Goal: Check status: Check status

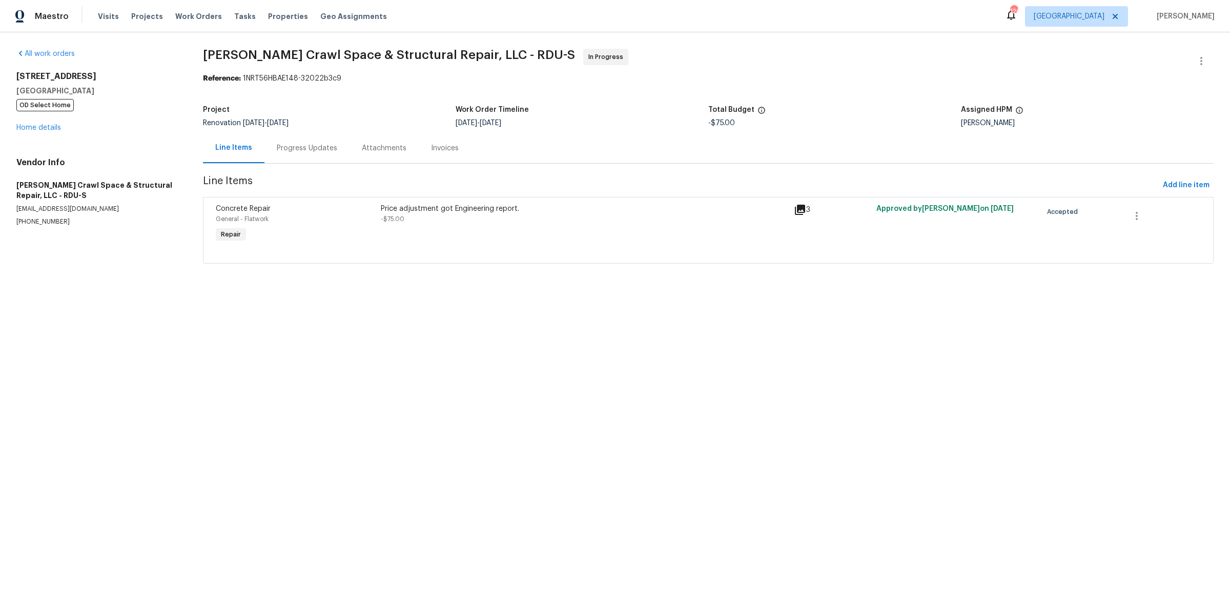
click at [458, 292] on html "Maestro Visits Projects Work Orders Tasks Properties Geo Assignments 126 Atlant…" at bounding box center [615, 146] width 1230 height 292
drag, startPoint x: 526, startPoint y: 54, endPoint x: 576, endPoint y: 68, distance: 51.0
click at [576, 68] on span "Falcone Crawl Space & Structural Repair, LLC - RDU-S In Progress" at bounding box center [696, 61] width 986 height 25
click at [574, 240] on div "Price adjustment got Engineering report. -$75.00" at bounding box center [584, 223] width 413 height 47
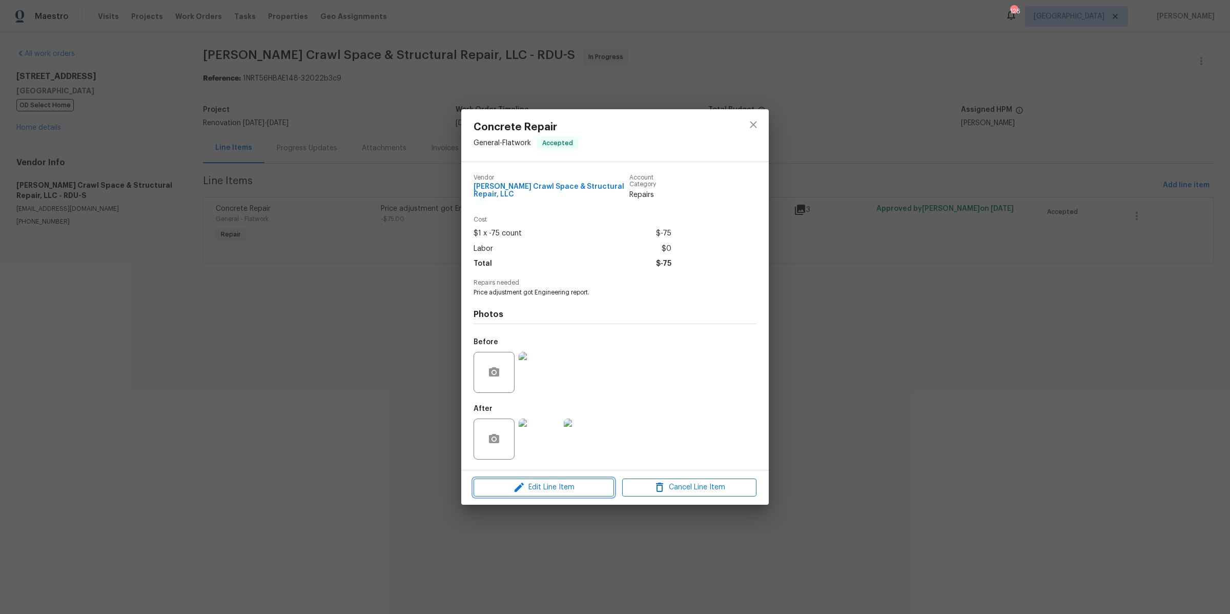
click at [570, 491] on span "Edit Line Item" at bounding box center [544, 487] width 134 height 13
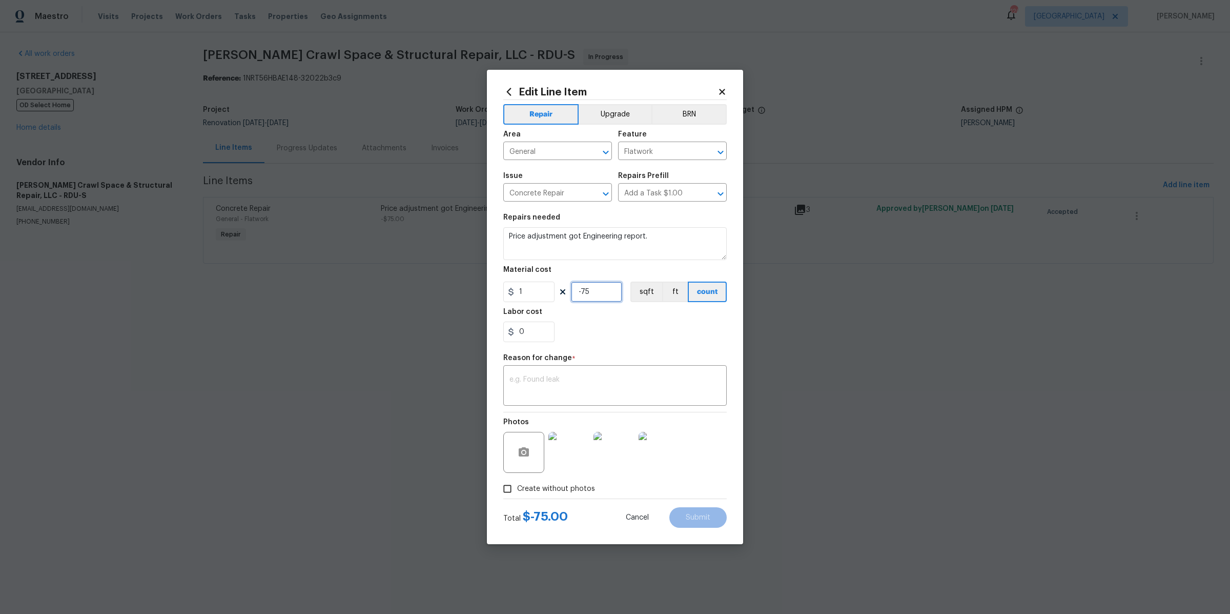
click at [593, 287] on input "-75" at bounding box center [596, 291] width 51 height 21
click at [582, 287] on input "-75" at bounding box center [596, 291] width 51 height 21
type input "30"
click at [631, 351] on div "Repair Upgrade BRN Area General ​ Feature Flatwork ​ Issue Concrete Repair ​ Re…" at bounding box center [615, 299] width 224 height 398
click at [620, 381] on textarea at bounding box center [615, 387] width 211 height 22
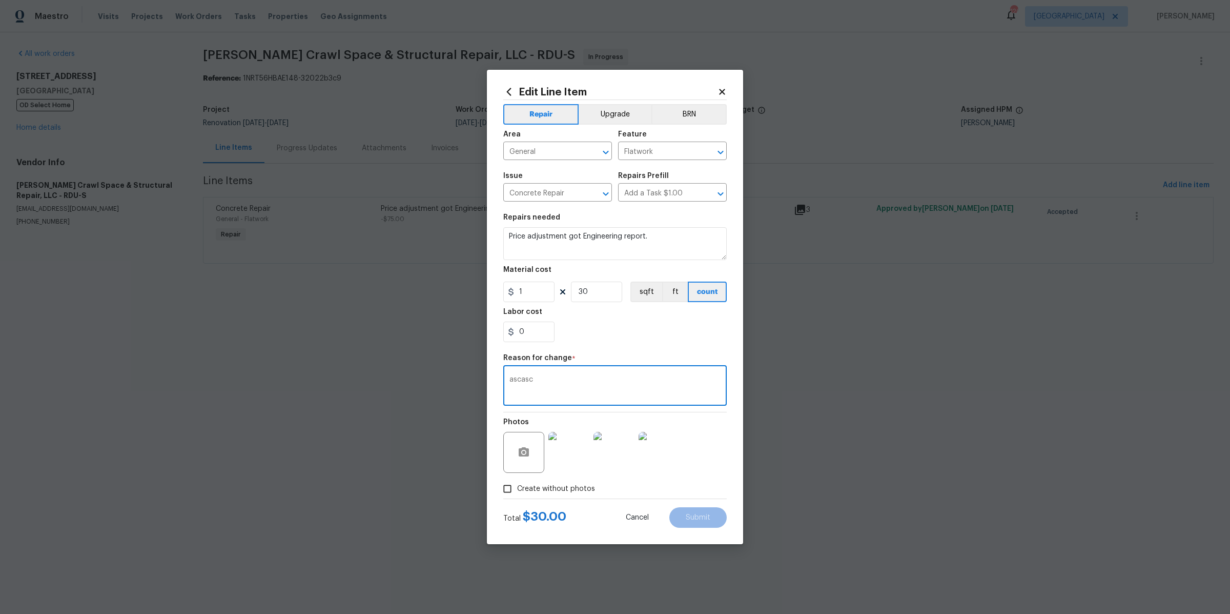
type textarea "ascasc"
click at [721, 90] on icon at bounding box center [722, 92] width 6 height 6
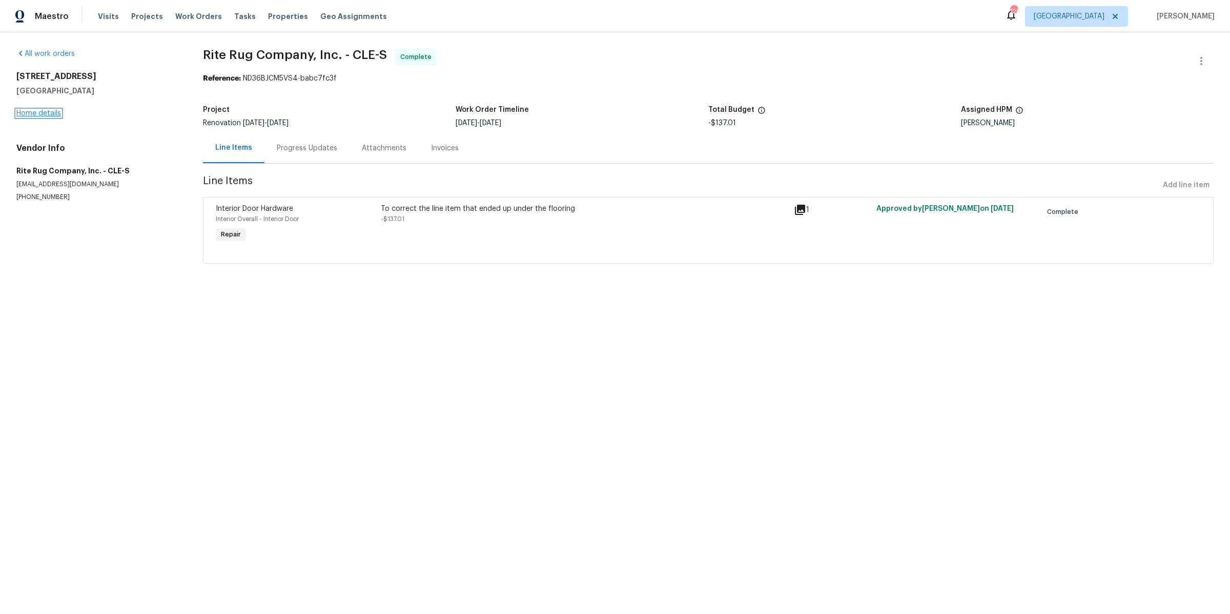
click at [35, 110] on link "Home details" at bounding box center [38, 113] width 45 height 7
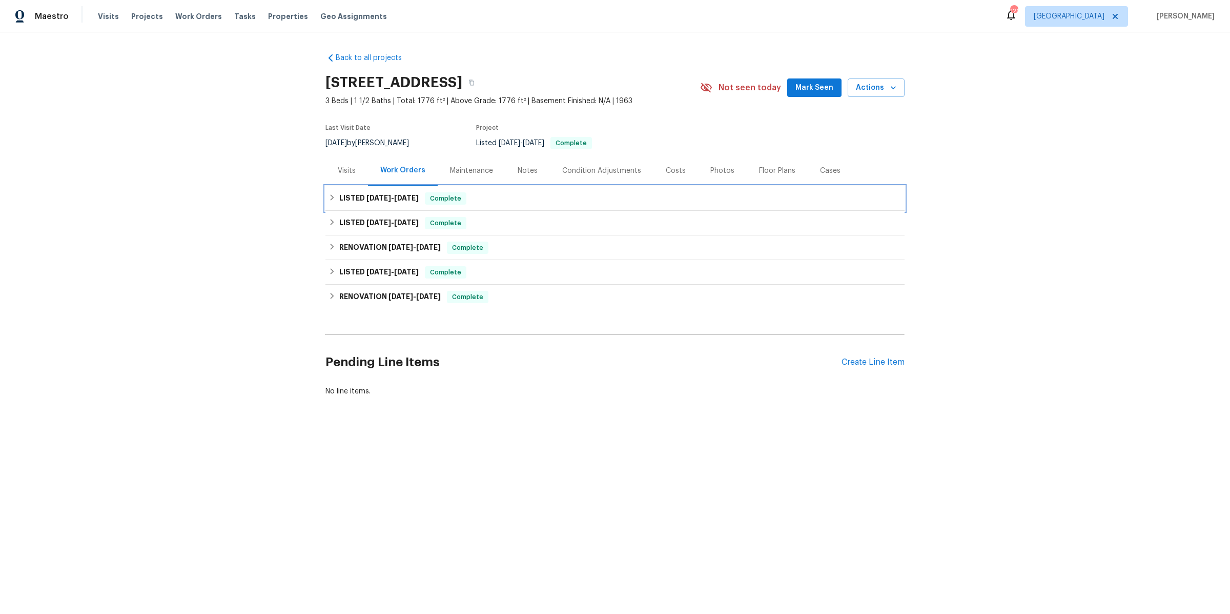
click at [336, 197] on div "LISTED 8/28/25 - 8/28/25 Complete" at bounding box center [615, 198] width 573 height 12
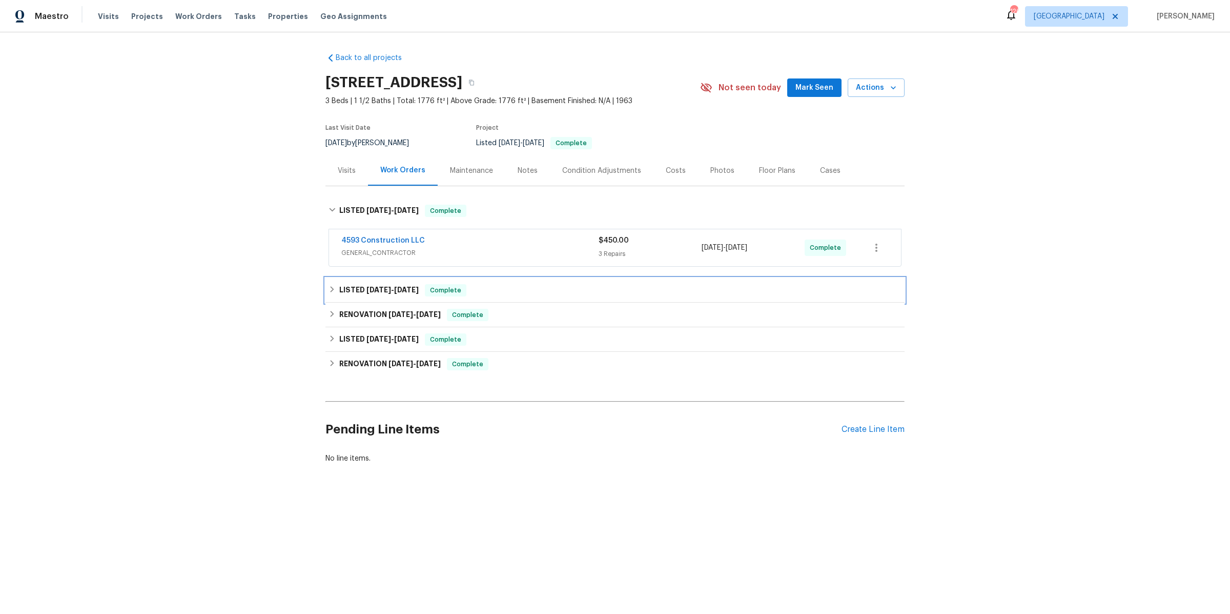
click at [327, 280] on div "LISTED 8/12/25 - 8/12/25 Complete" at bounding box center [615, 290] width 579 height 25
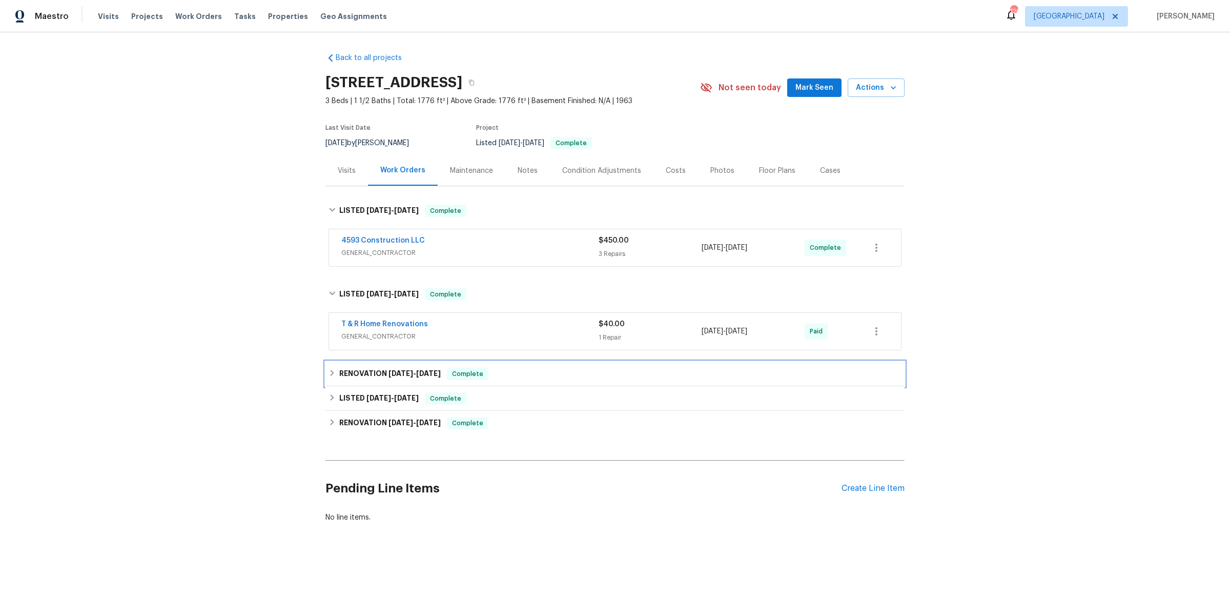
click at [330, 369] on icon at bounding box center [332, 372] width 7 height 7
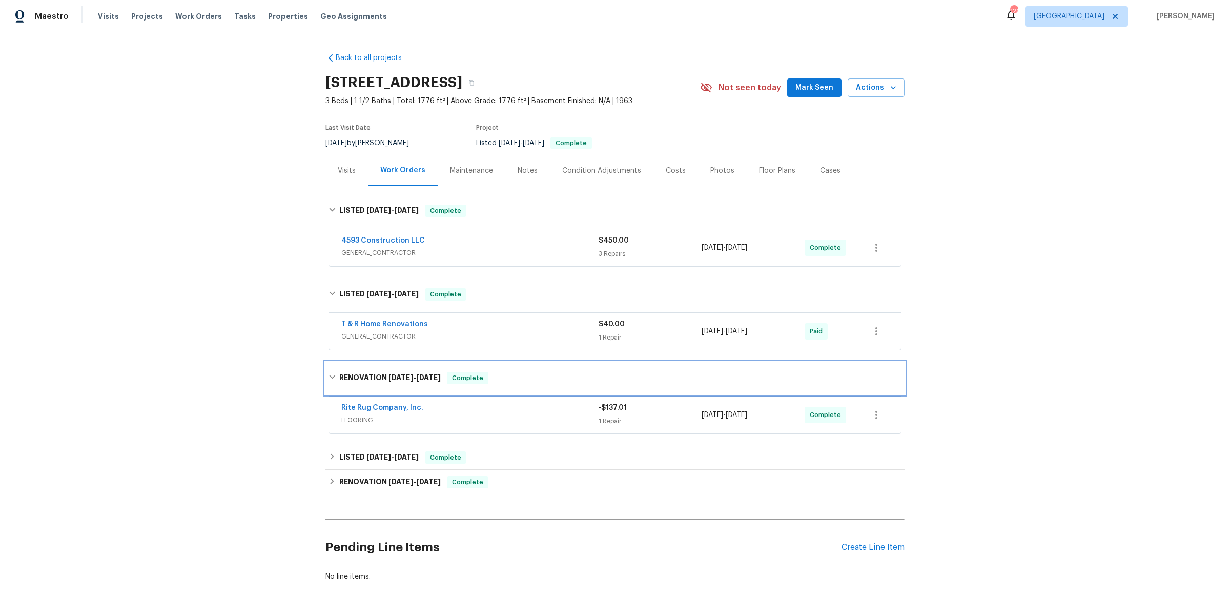
scroll to position [37, 0]
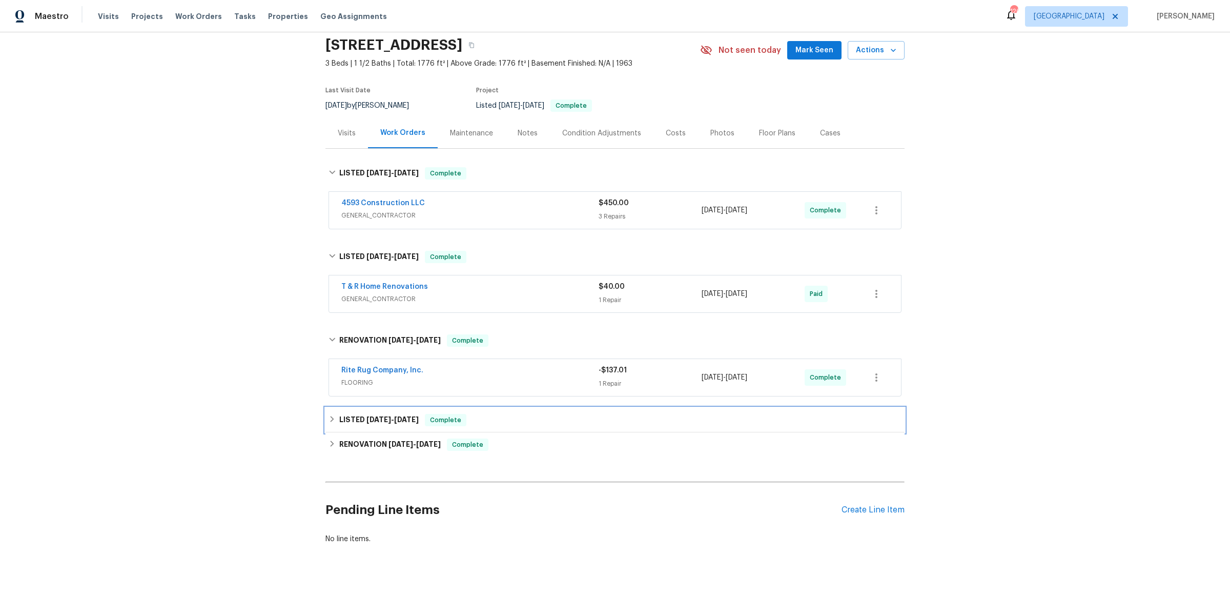
click at [334, 422] on icon at bounding box center [332, 418] width 7 height 7
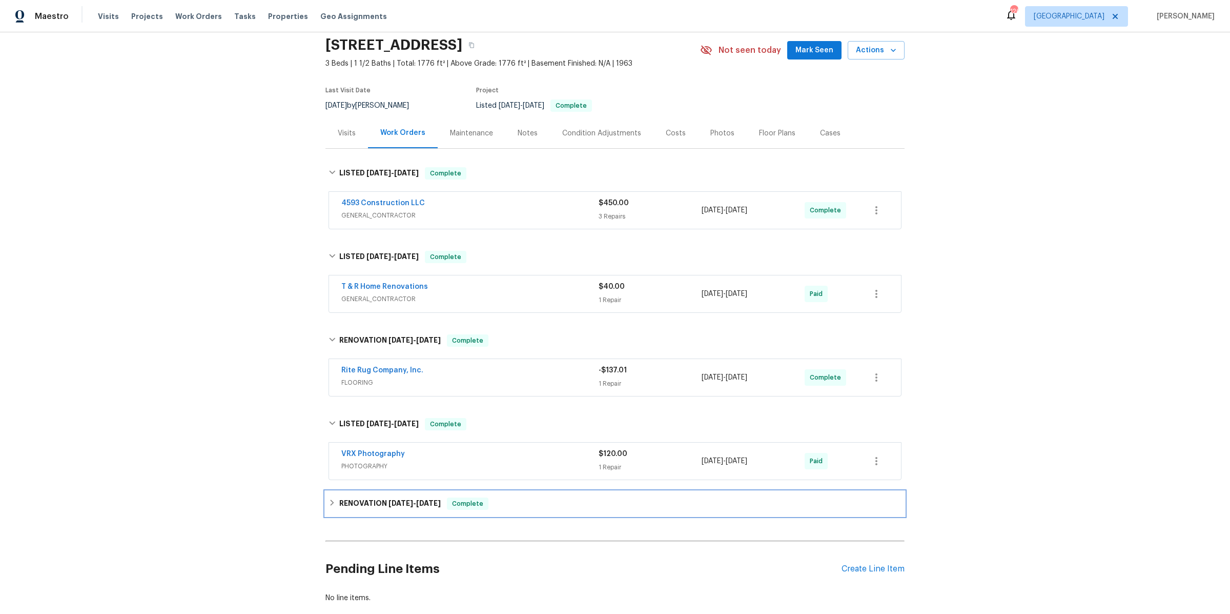
click at [328, 500] on div "RENOVATION 7/11/25 - 7/25/25 Complete" at bounding box center [615, 503] width 579 height 25
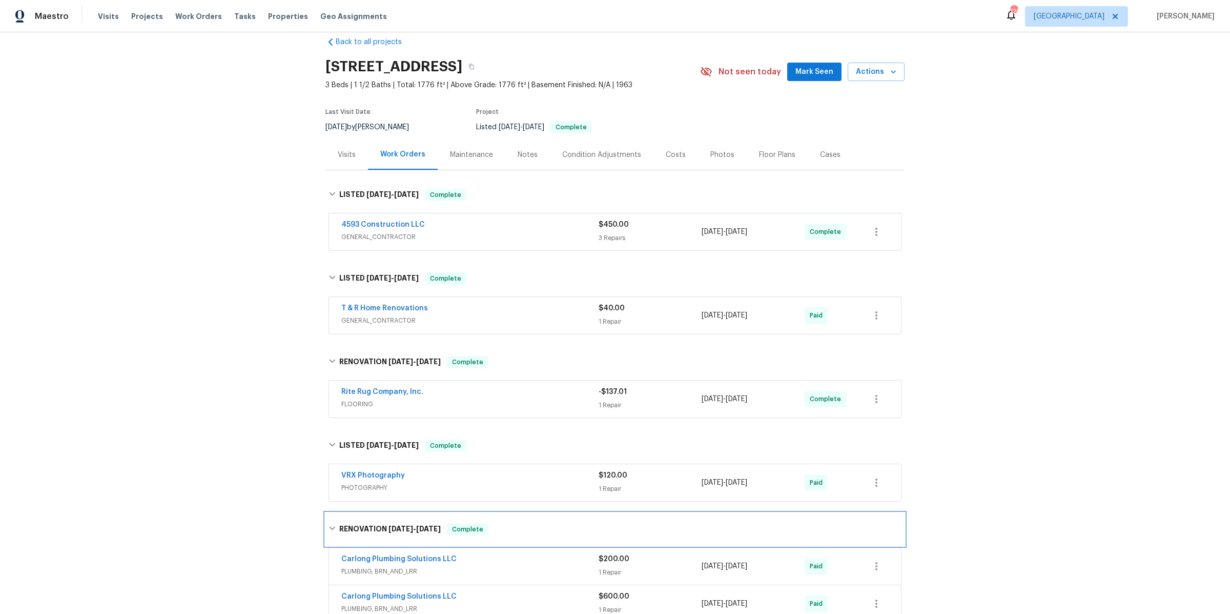
scroll to position [0, 0]
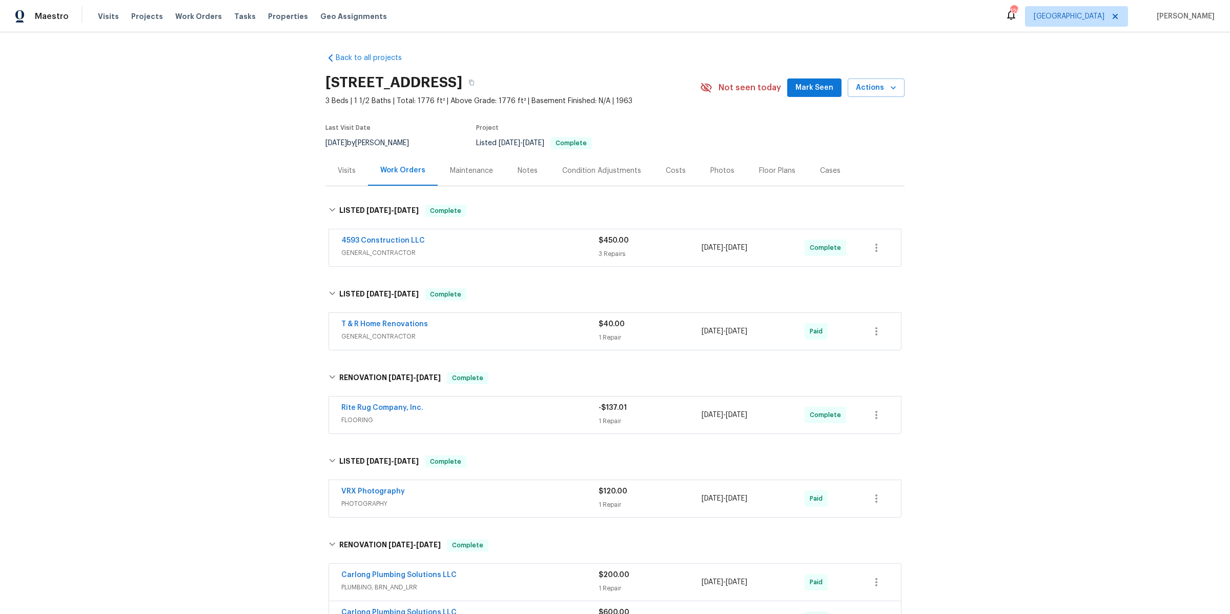
click at [485, 414] on div "Rite Rug Company, Inc." at bounding box center [469, 408] width 257 height 12
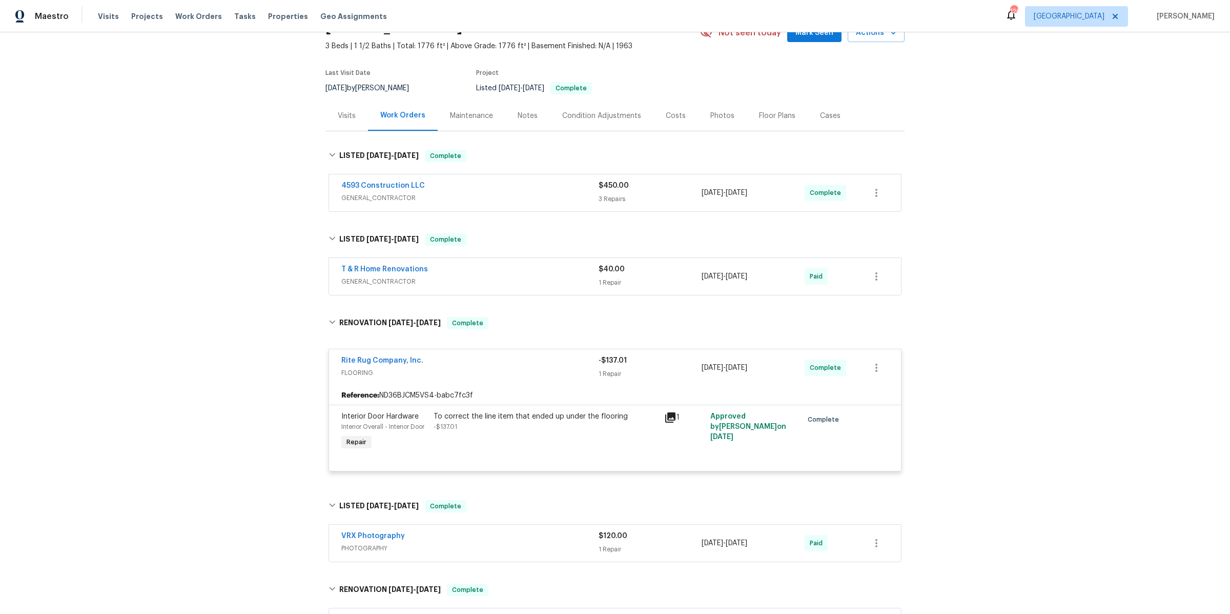
scroll to position [57, 0]
click at [377, 358] on link "Rite Rug Company, Inc." at bounding box center [382, 358] width 82 height 7
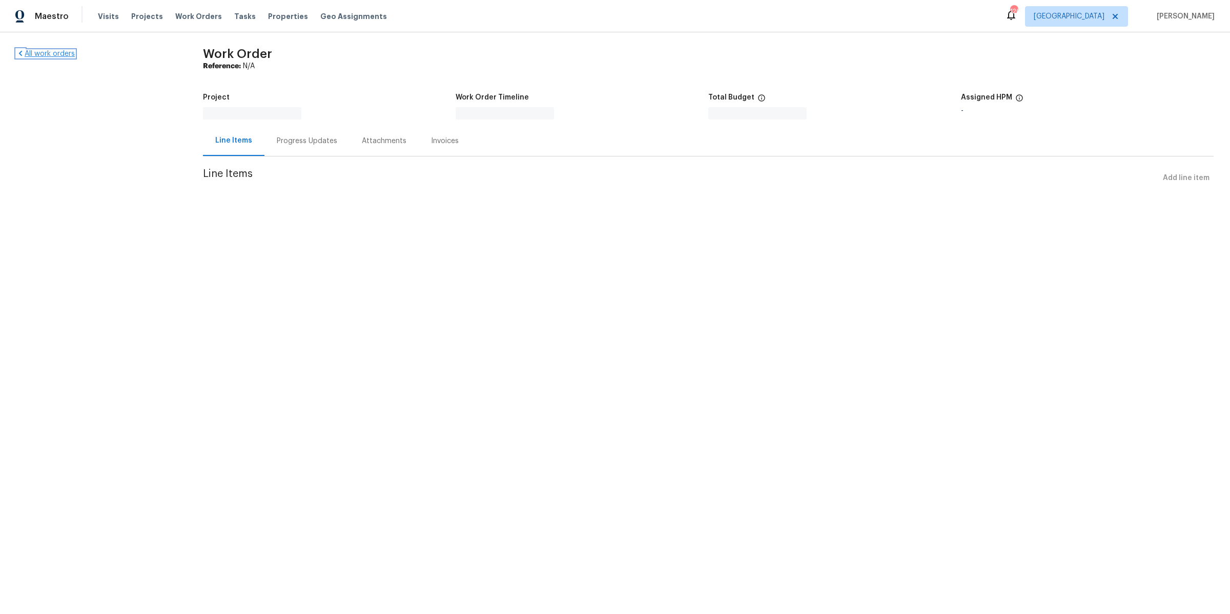
click at [47, 54] on link "All work orders" at bounding box center [45, 53] width 58 height 7
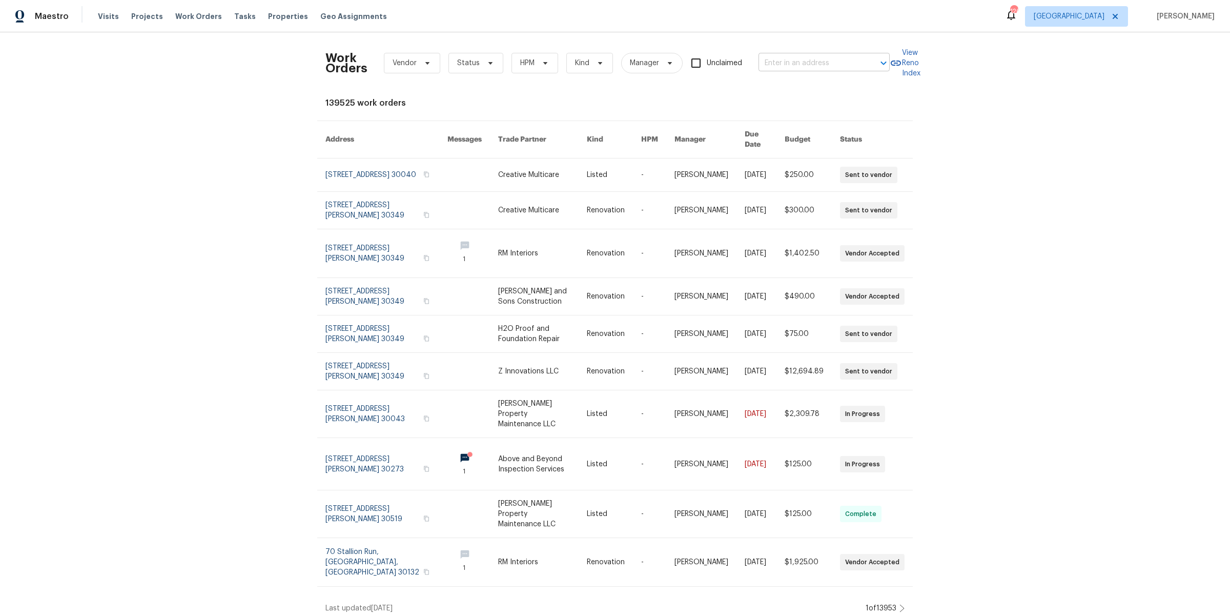
click at [780, 66] on input "text" at bounding box center [810, 63] width 103 height 16
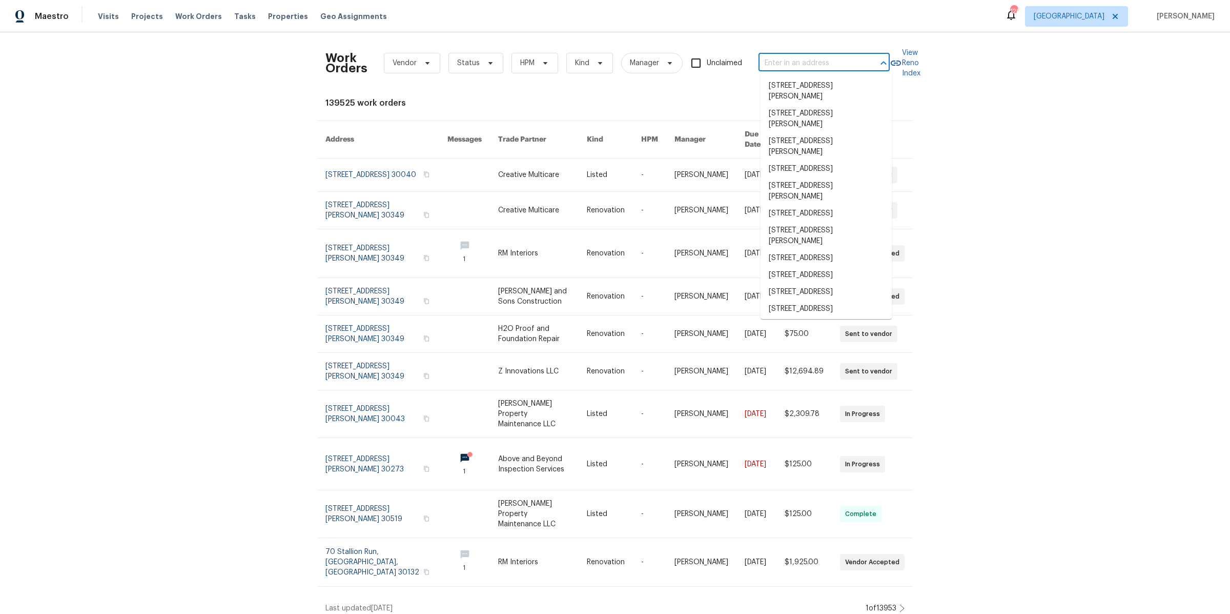
paste input "Valley Rd, Sanford, NC 27330"
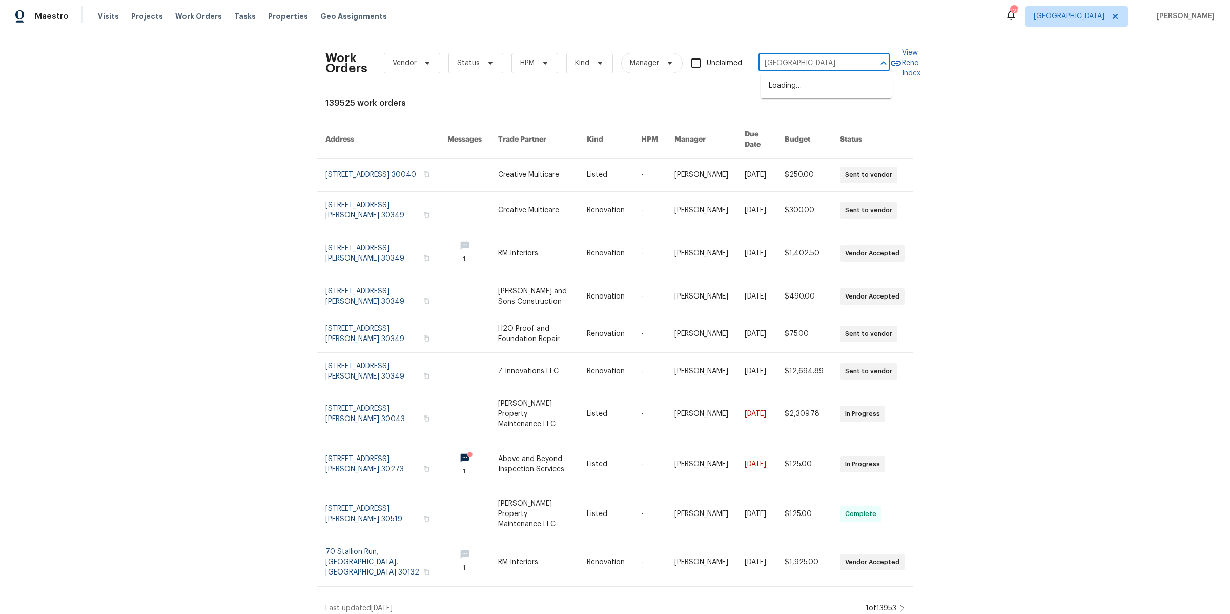
scroll to position [0, 2]
click at [767, 62] on input "Valley Rd, Sanford, NC 27330" at bounding box center [810, 63] width 103 height 16
type input "Valley Rd, Sanford, NC 27330"
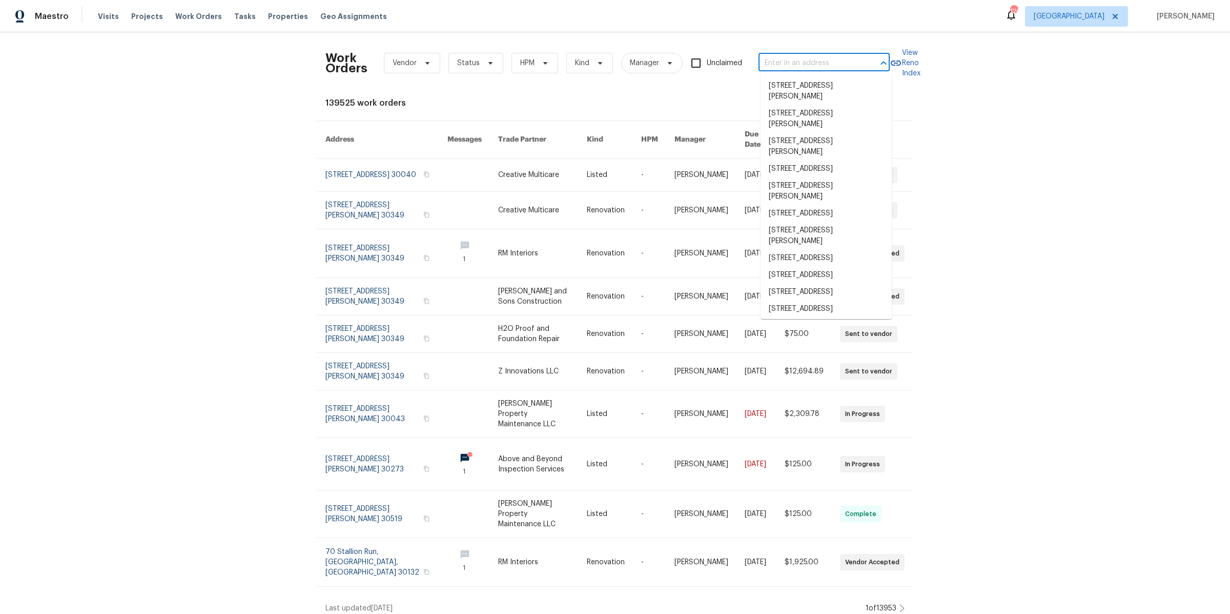
paste input "[STREET_ADDRESS]"
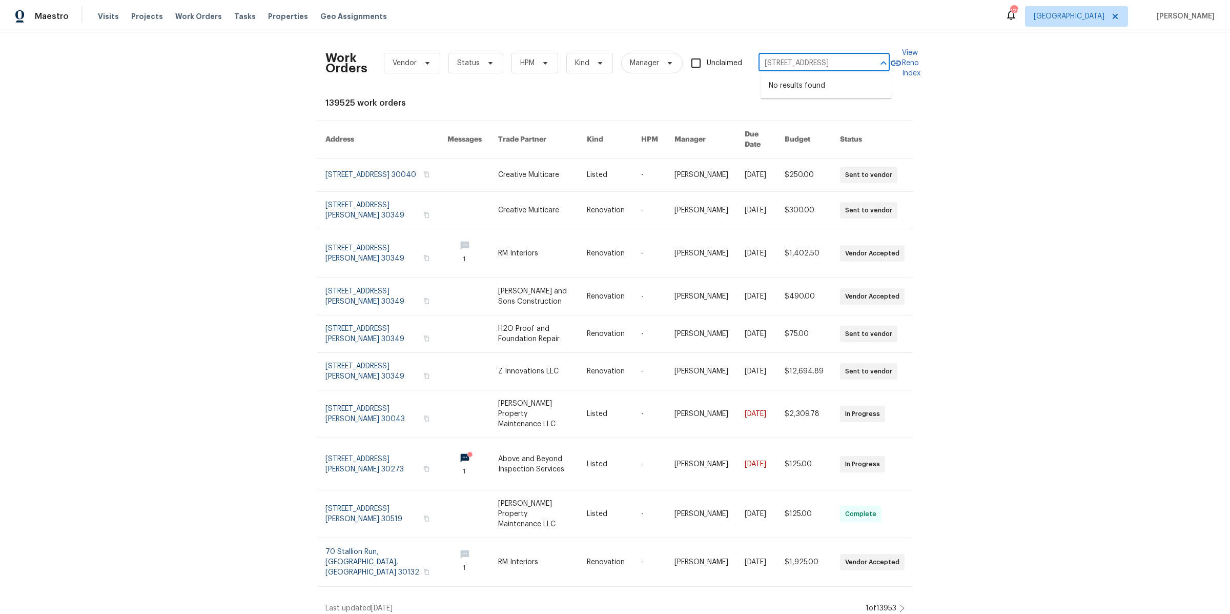
type input "[STREET_ADDRESS]"
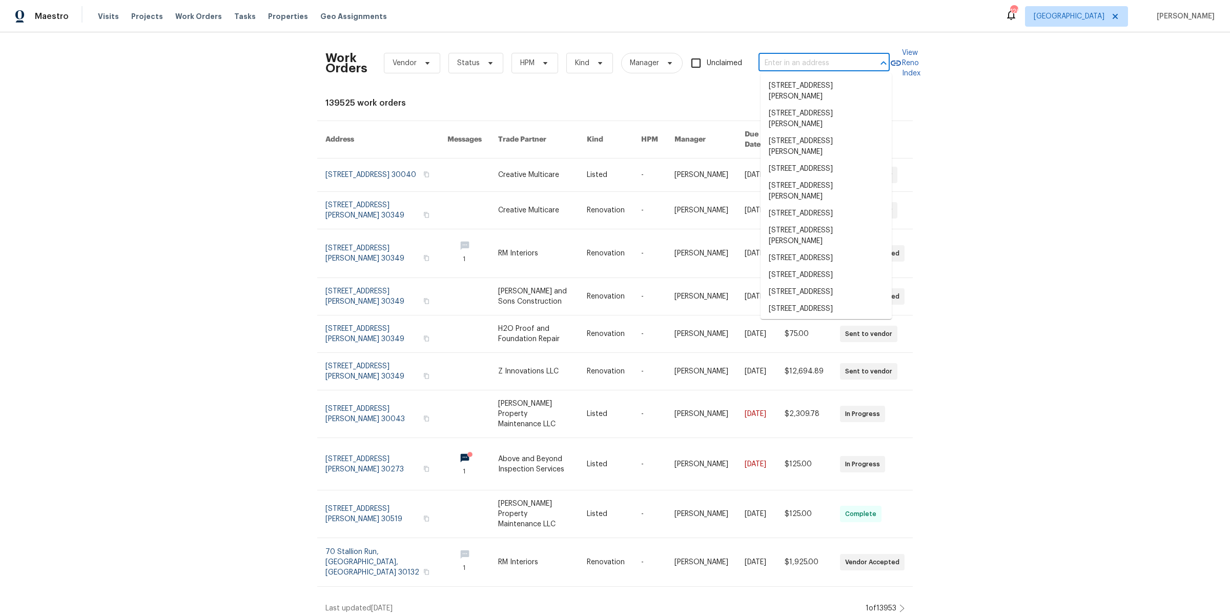
scroll to position [0, 0]
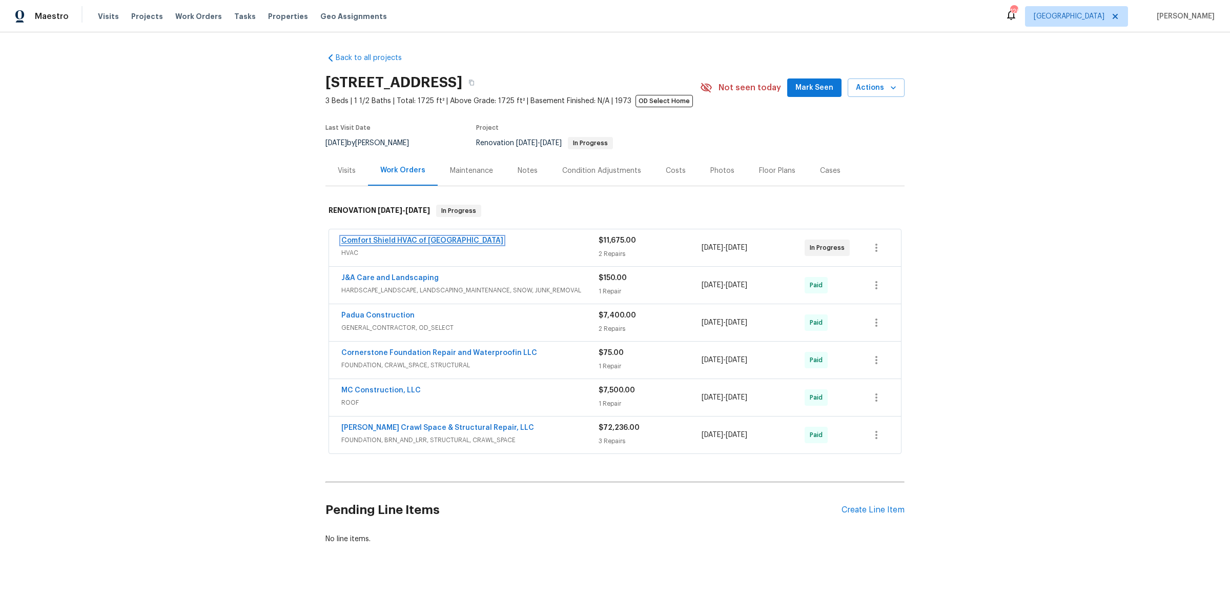
click at [418, 241] on link "Comfort Shield HVAC of NC" at bounding box center [422, 240] width 162 height 7
click at [385, 279] on link "J&A Care and Landscaping" at bounding box center [389, 277] width 97 height 7
click at [384, 388] on link "MC Construction, LLC" at bounding box center [380, 390] width 79 height 7
click at [392, 423] on span "[PERSON_NAME] Crawl Space & Structural Repair, LLC" at bounding box center [437, 427] width 193 height 10
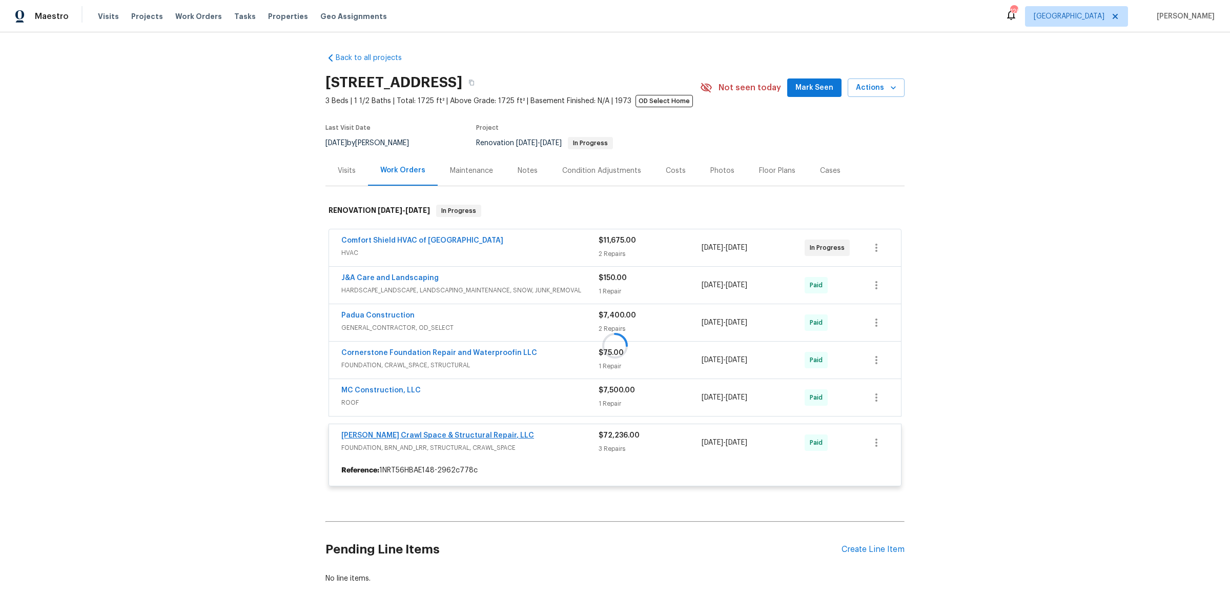
click at [401, 437] on div at bounding box center [615, 345] width 579 height 302
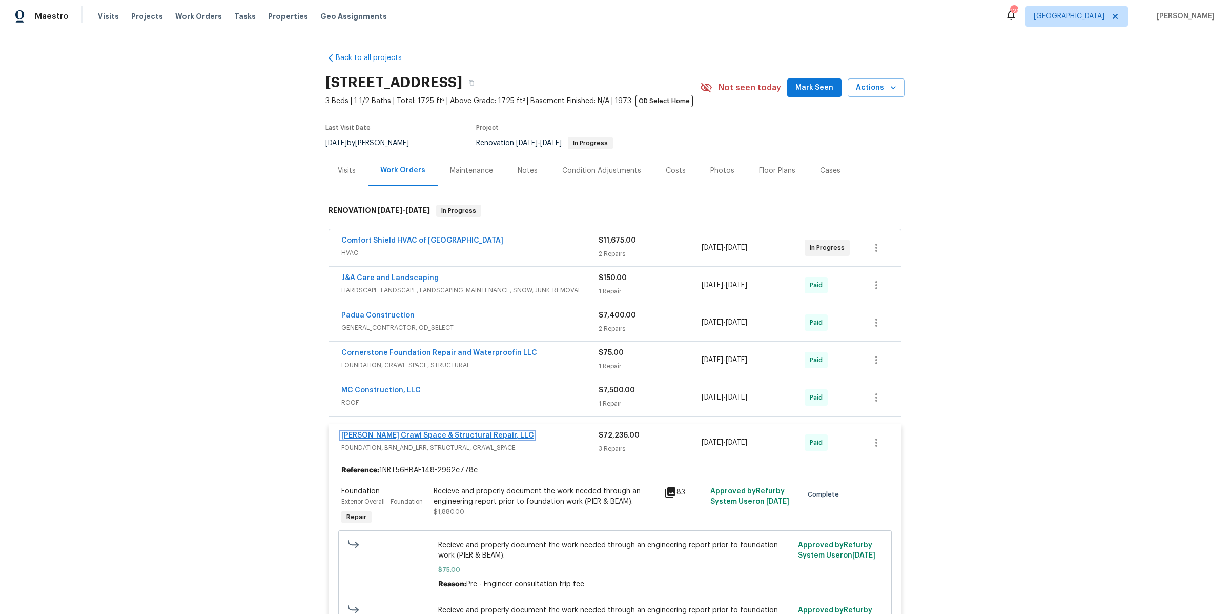
click at [398, 434] on link "[PERSON_NAME] Crawl Space & Structural Repair, LLC" at bounding box center [437, 435] width 193 height 7
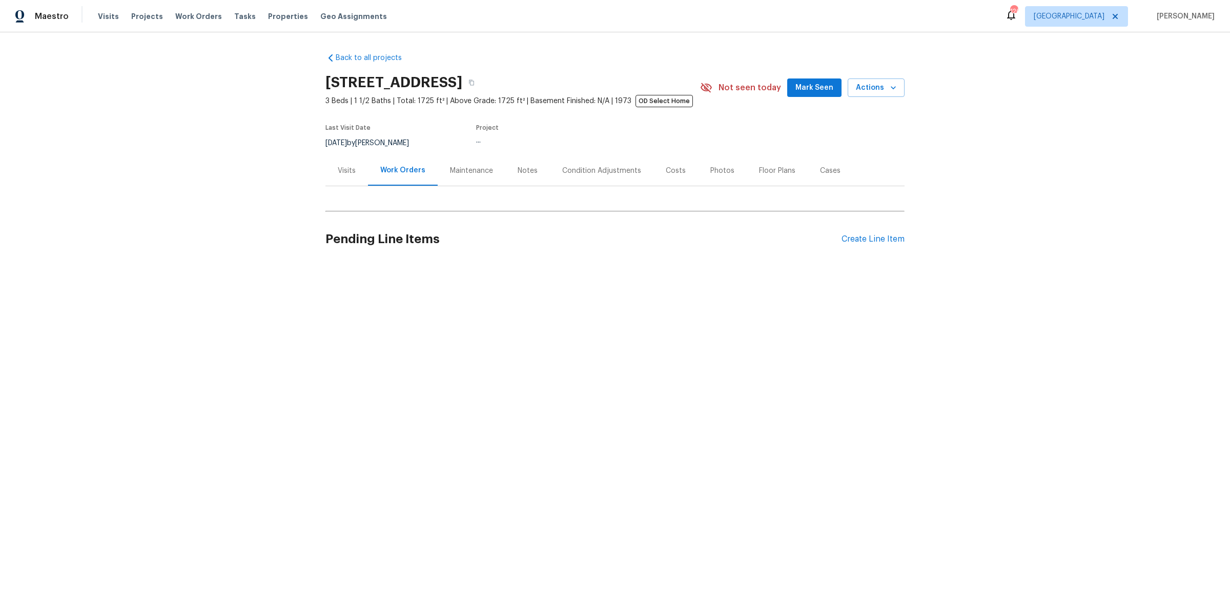
scroll to position [1, 0]
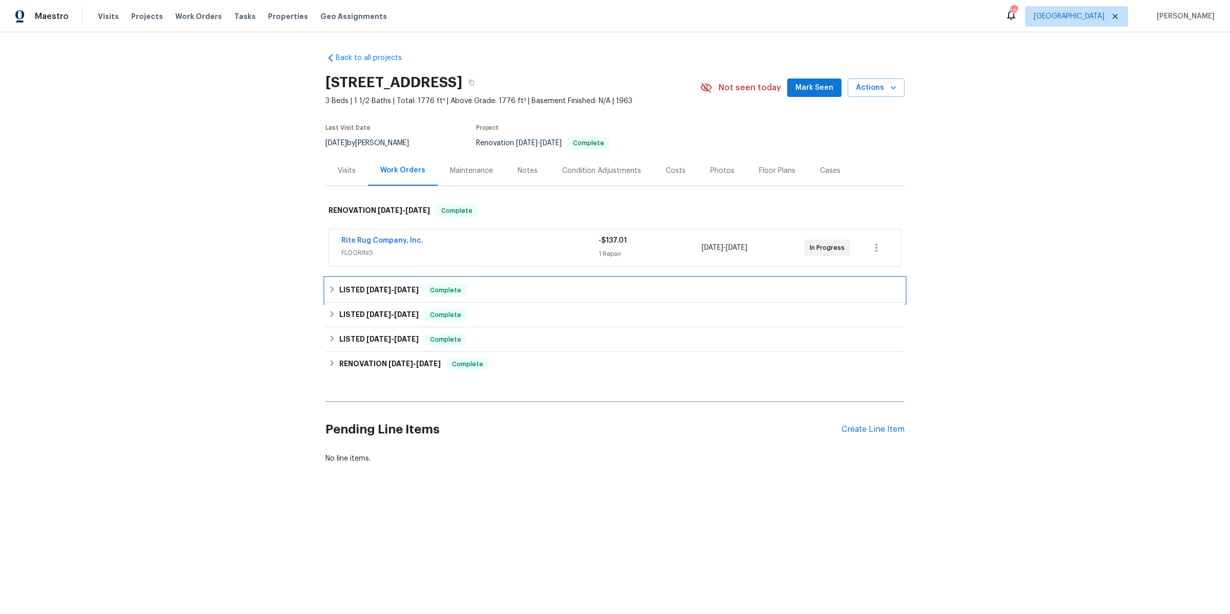
click at [376, 285] on h6 "LISTED [DATE] - [DATE]" at bounding box center [378, 290] width 79 height 12
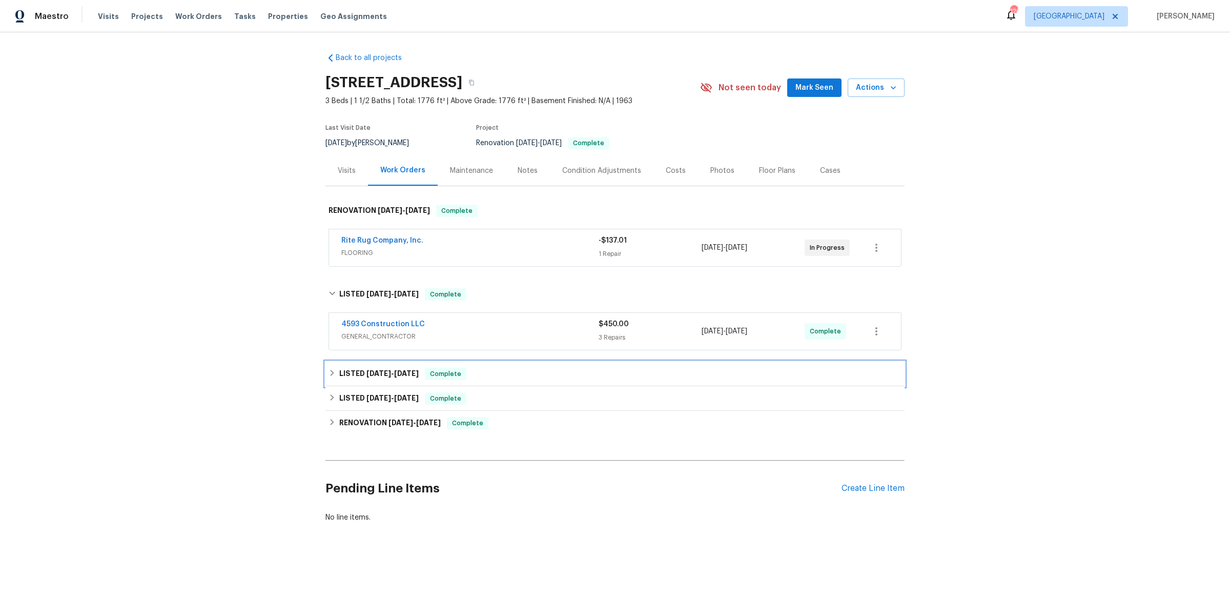
click at [382, 362] on div "LISTED 8/12/25 - 8/12/25 Complete" at bounding box center [615, 373] width 579 height 25
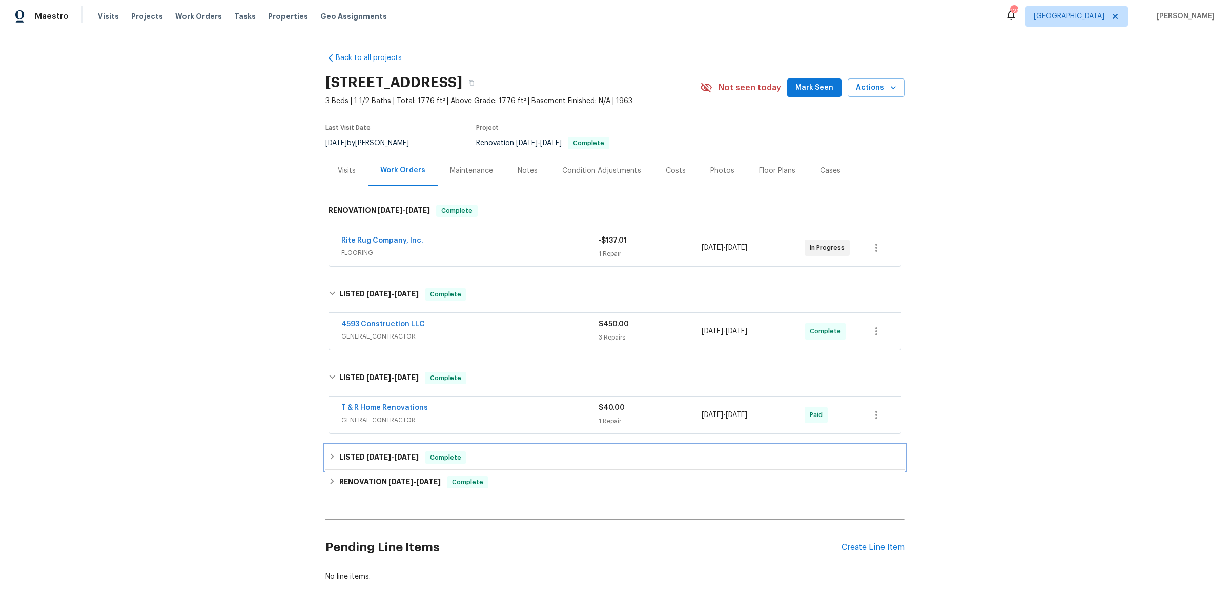
click at [377, 457] on span "7/29/25" at bounding box center [379, 456] width 25 height 7
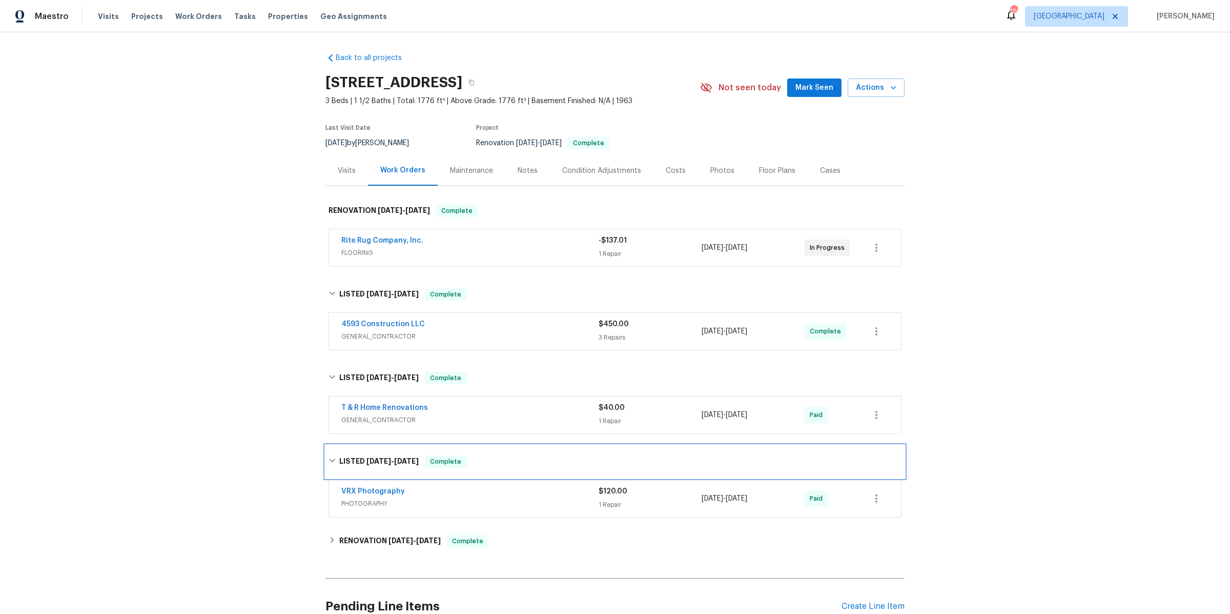
scroll to position [97, 0]
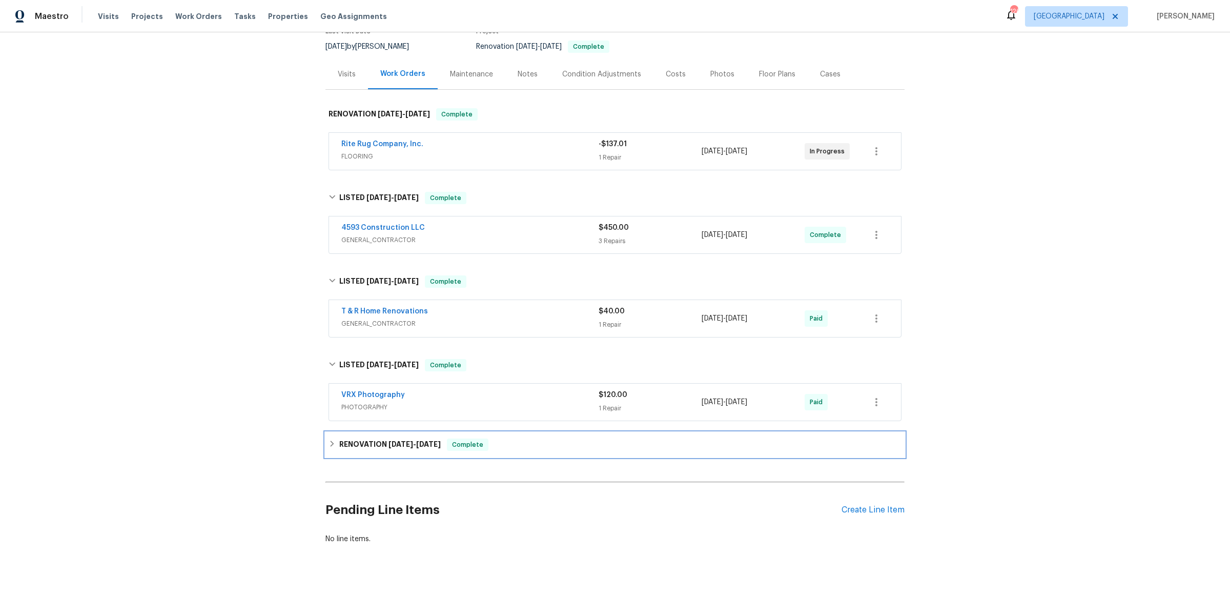
click at [367, 450] on div "RENOVATION 7/11/25 - 7/25/25 Complete" at bounding box center [615, 444] width 579 height 25
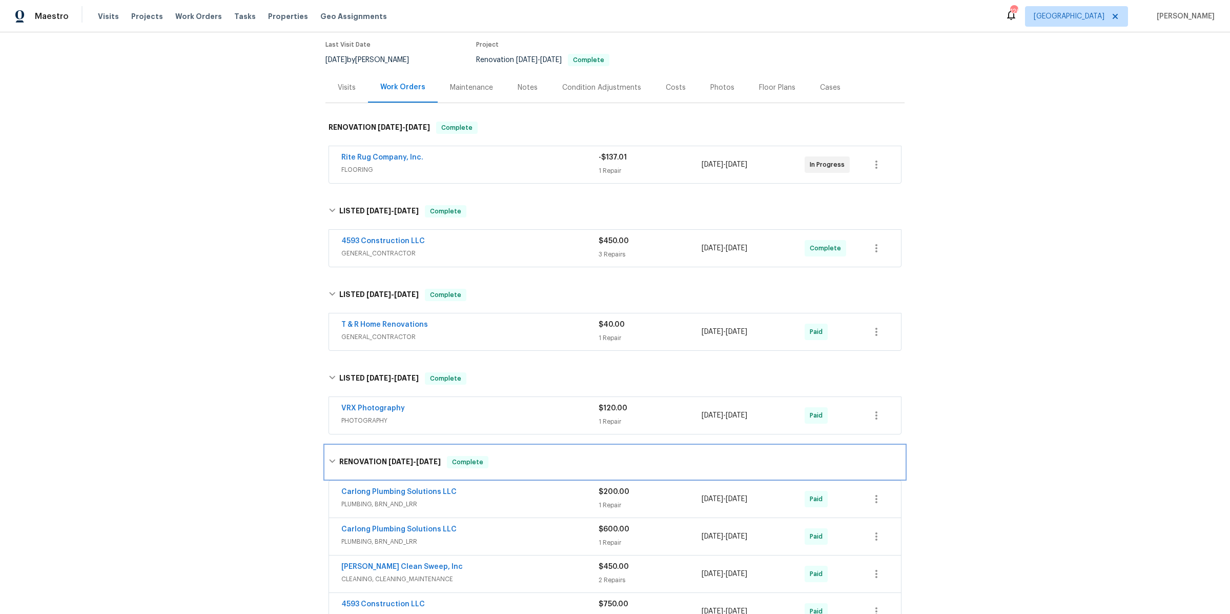
scroll to position [49, 0]
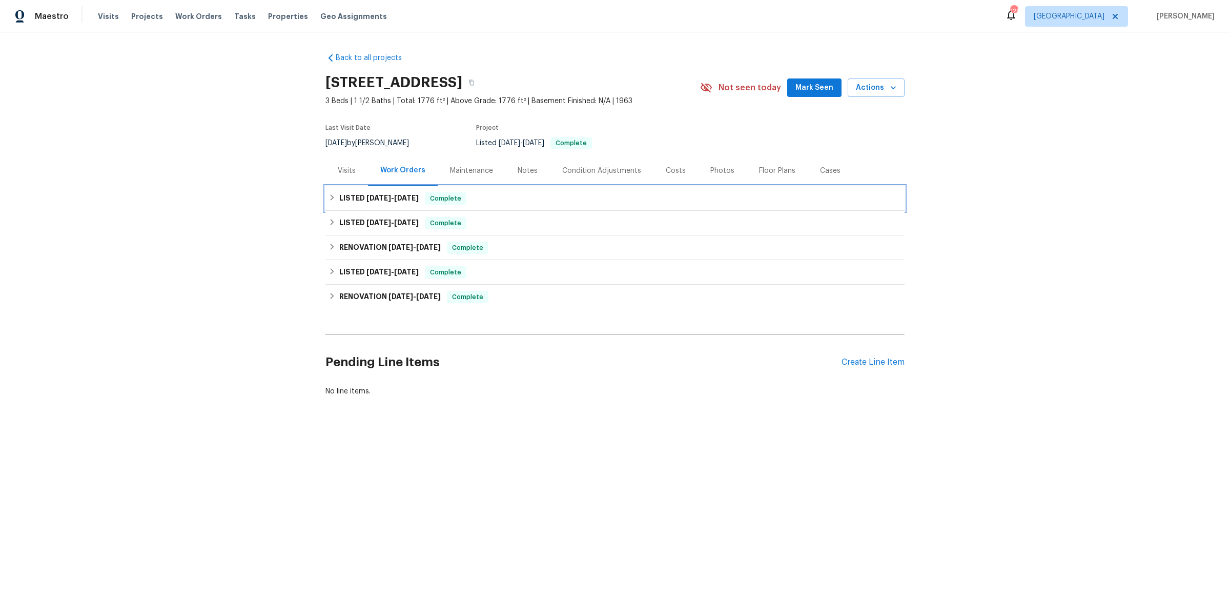
click at [334, 199] on icon at bounding box center [332, 197] width 7 height 7
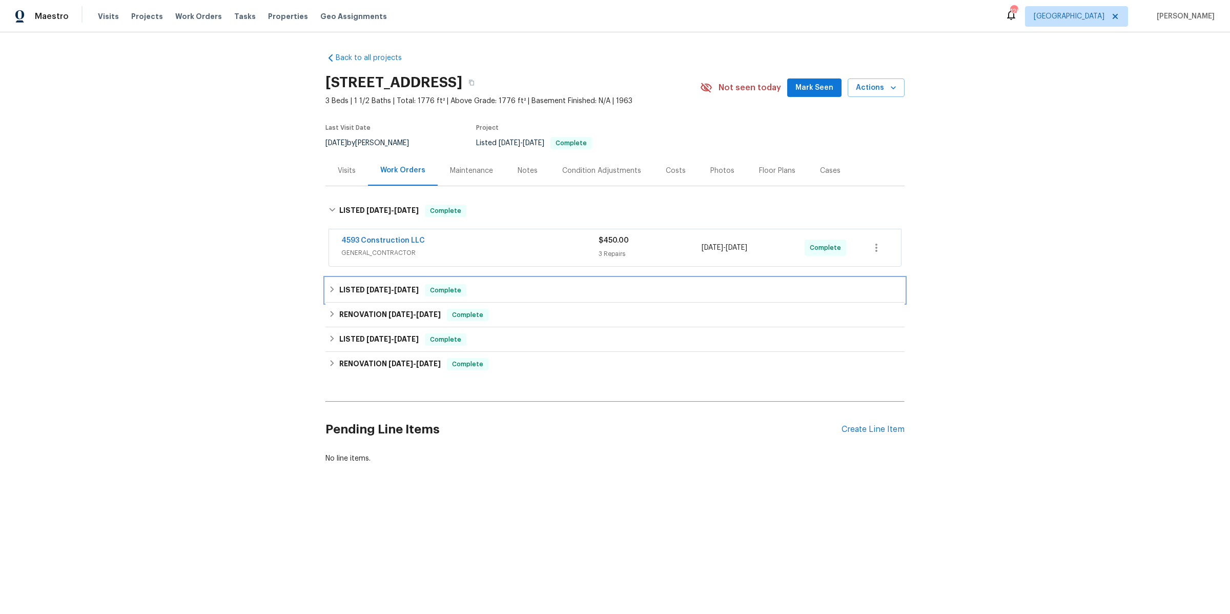
click at [341, 293] on h6 "LISTED 8/12/25 - 8/12/25" at bounding box center [378, 290] width 79 height 12
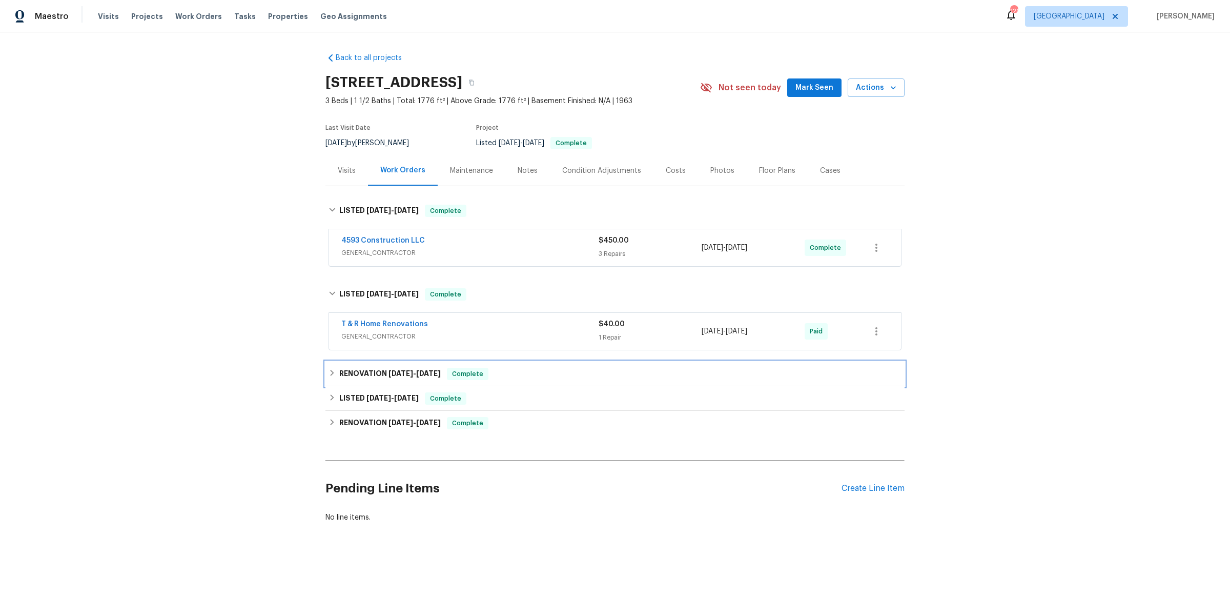
click at [347, 367] on div "RENOVATION 7/29/25 - 7/29/25 Complete" at bounding box center [615, 373] width 579 height 25
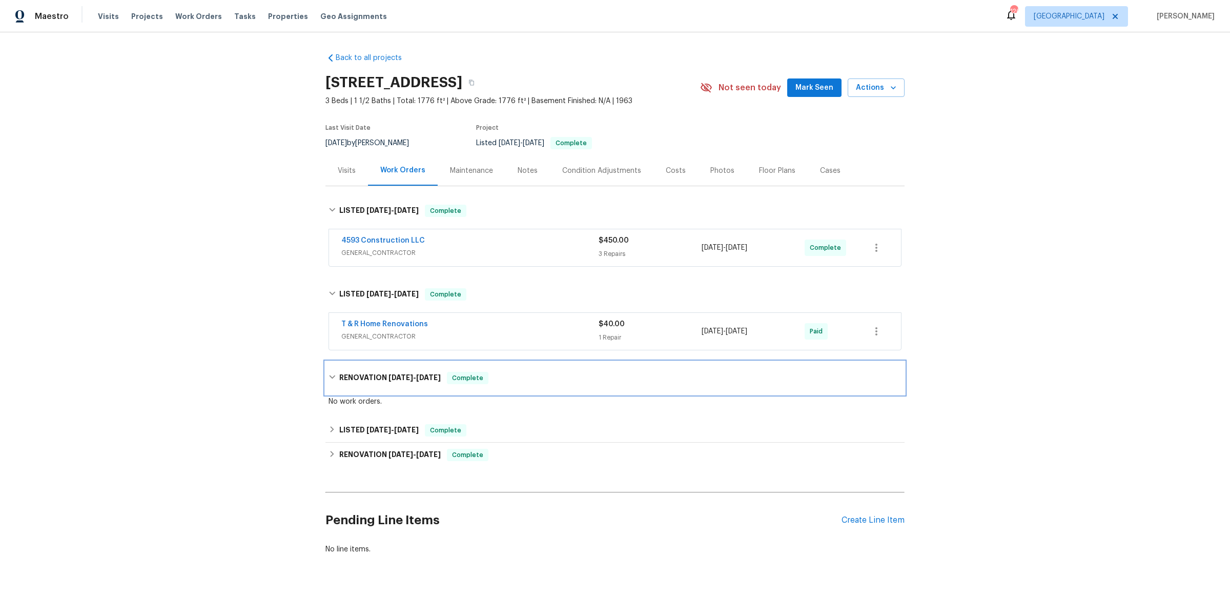
scroll to position [11, 0]
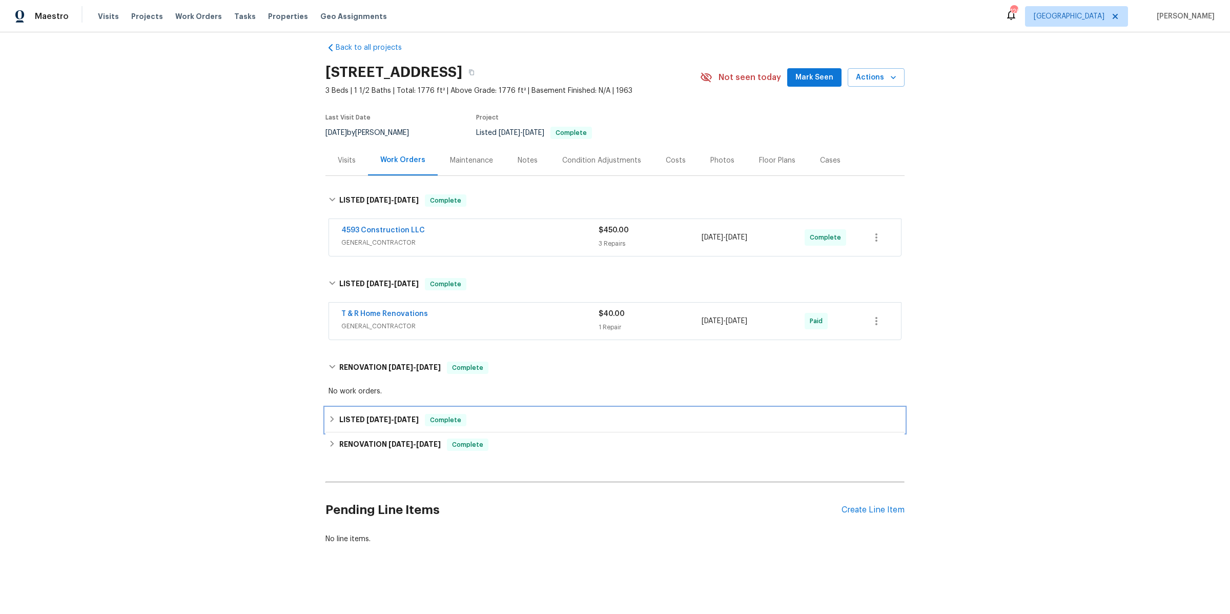
click at [348, 416] on h6 "LISTED 7/29/25 - 7/30/25" at bounding box center [378, 420] width 79 height 12
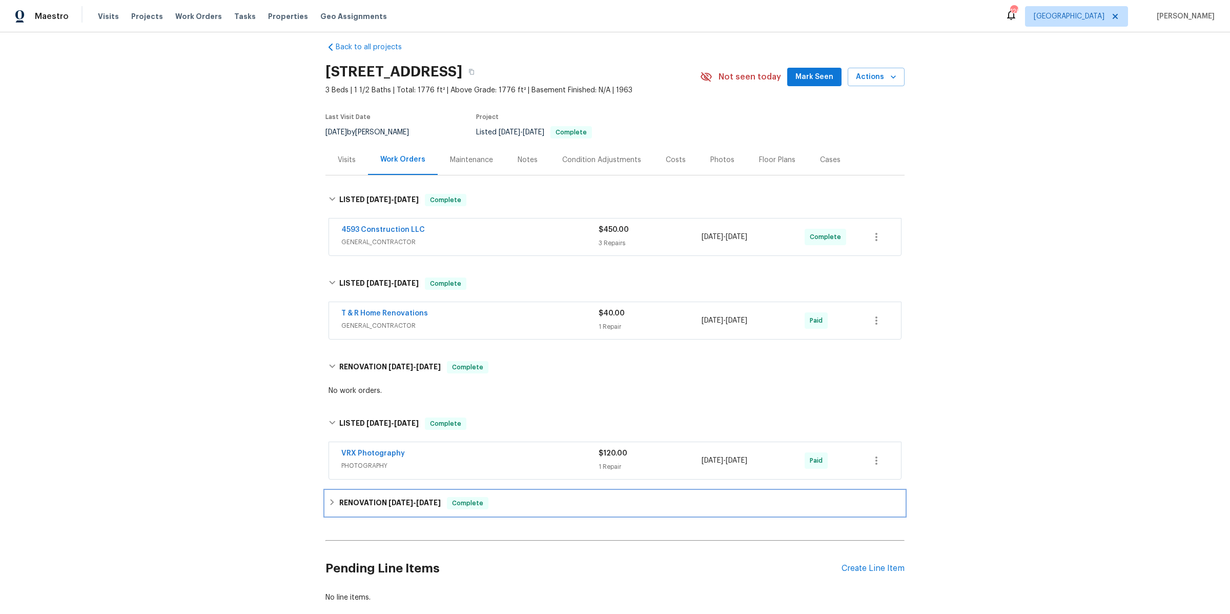
click at [349, 496] on div "RENOVATION 7/11/25 - 7/25/25 Complete" at bounding box center [615, 503] width 579 height 25
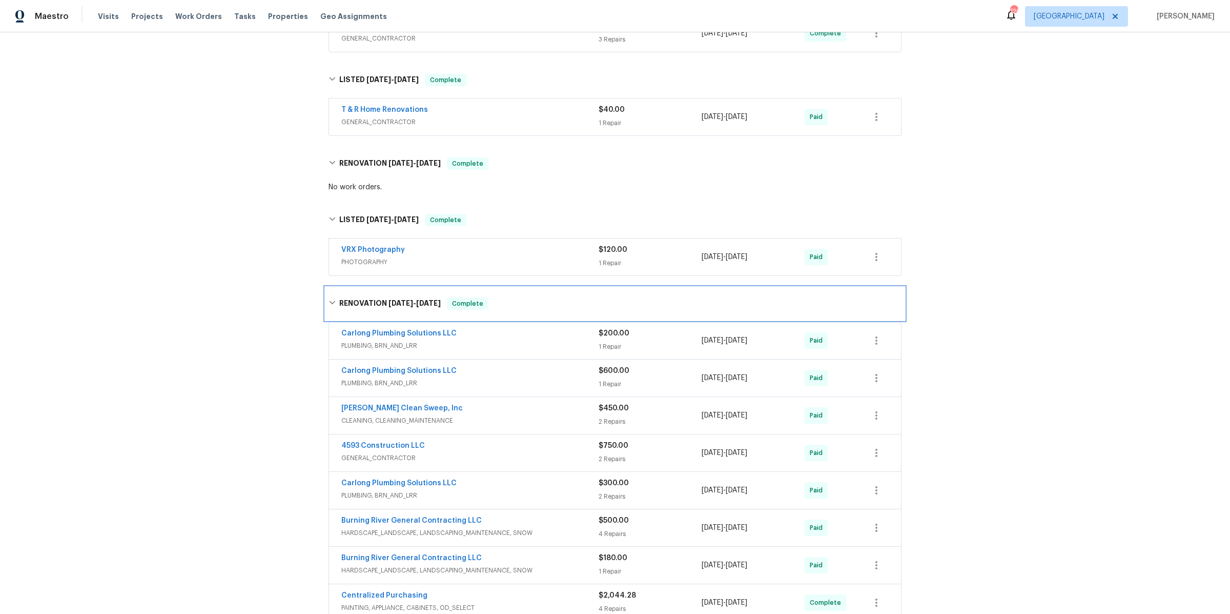
scroll to position [192, 0]
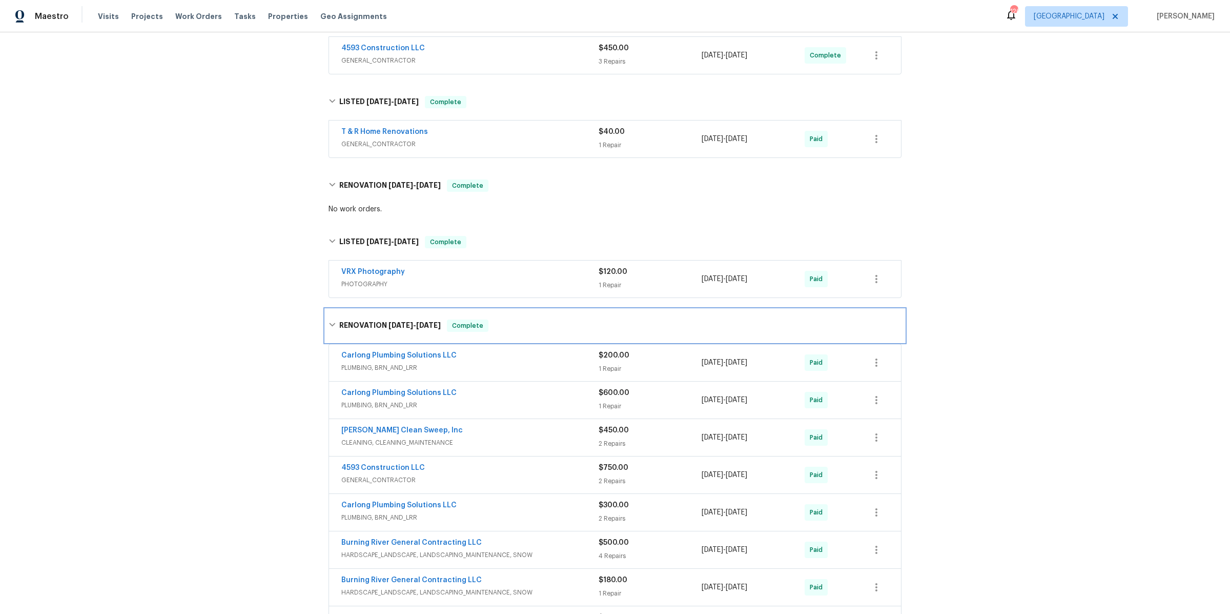
click at [331, 322] on icon at bounding box center [332, 324] width 7 height 7
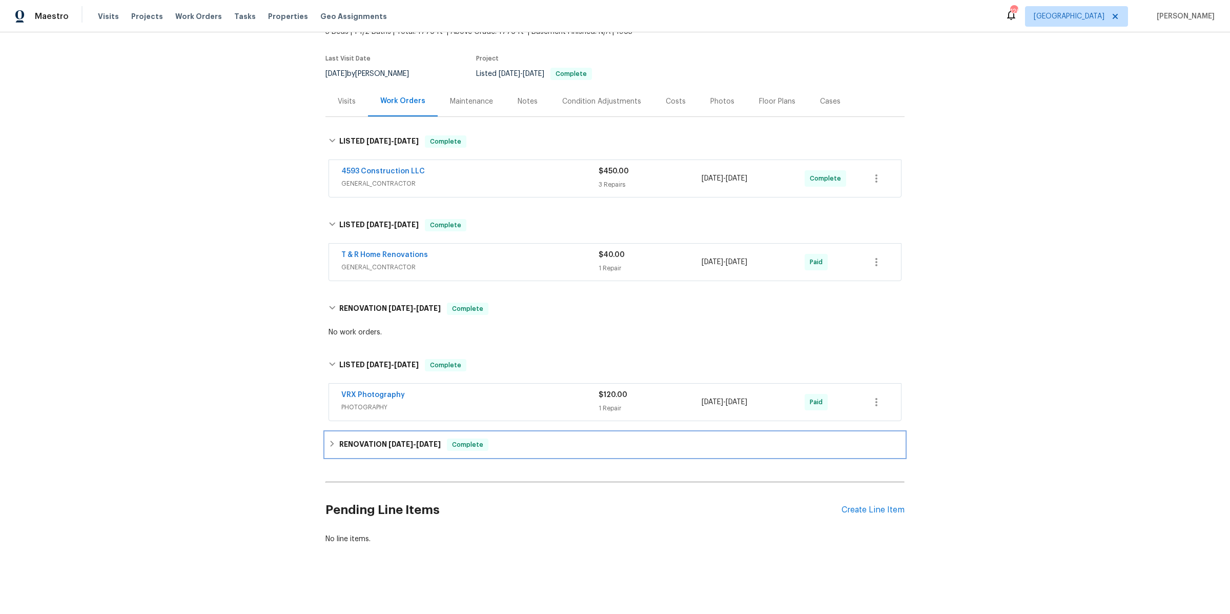
scroll to position [70, 0]
click at [331, 366] on icon at bounding box center [332, 363] width 7 height 7
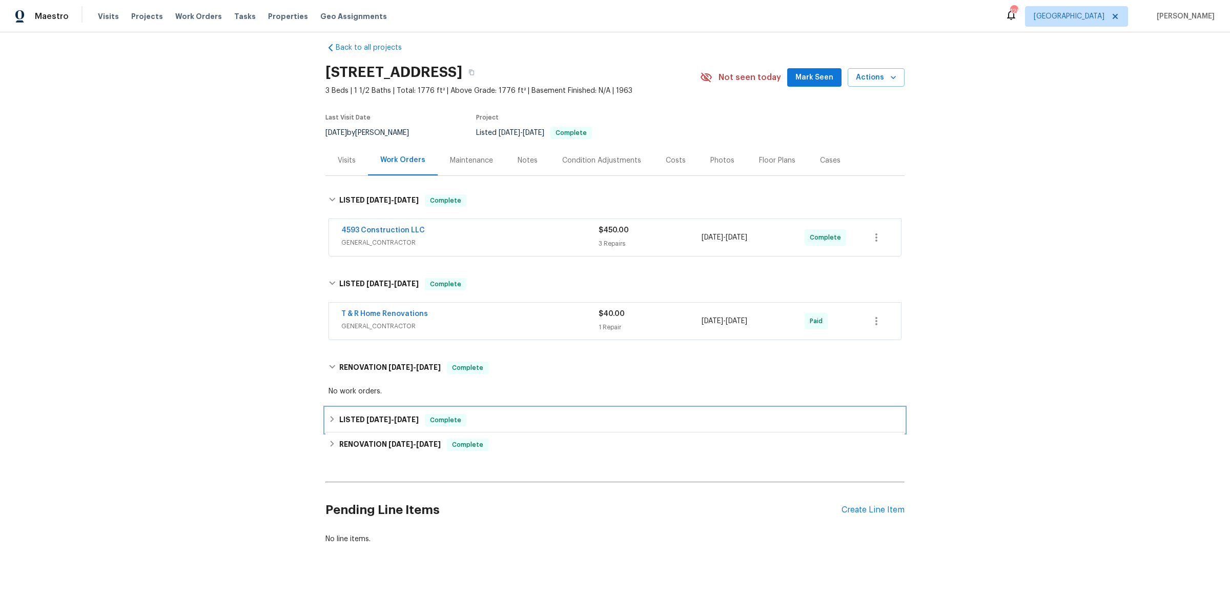
scroll to position [11, 0]
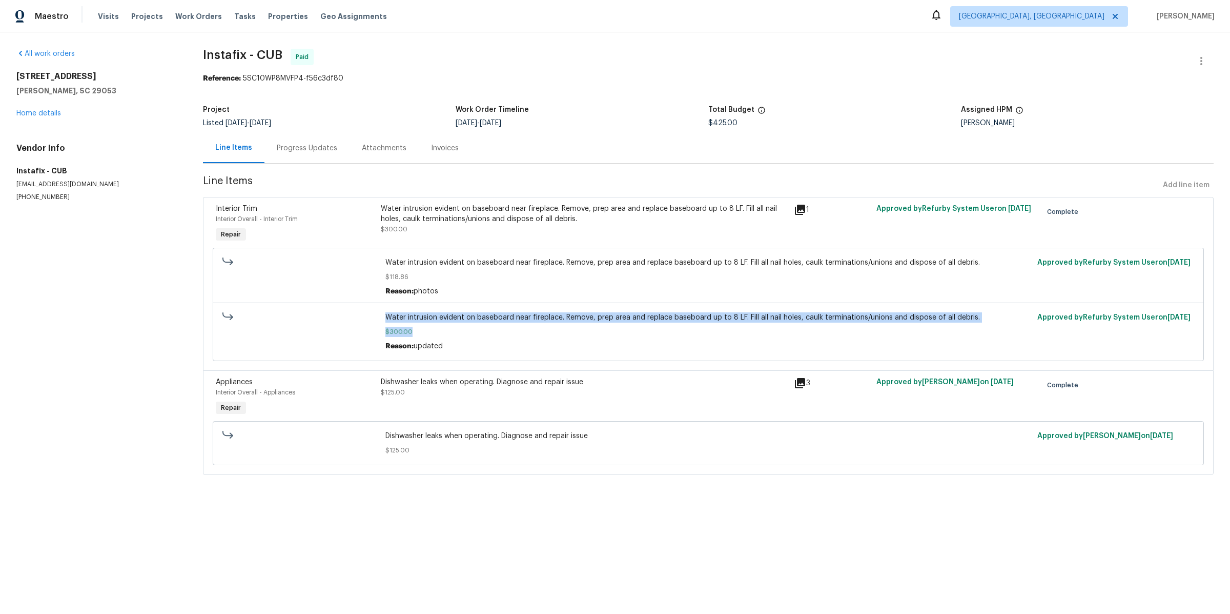
drag, startPoint x: 381, startPoint y: 331, endPoint x: 434, endPoint y: 331, distance: 52.3
click at [434, 331] on div "Water intrusion evident on baseboard near fireplace. Remove, prep area and repl…" at bounding box center [708, 331] width 991 height 58
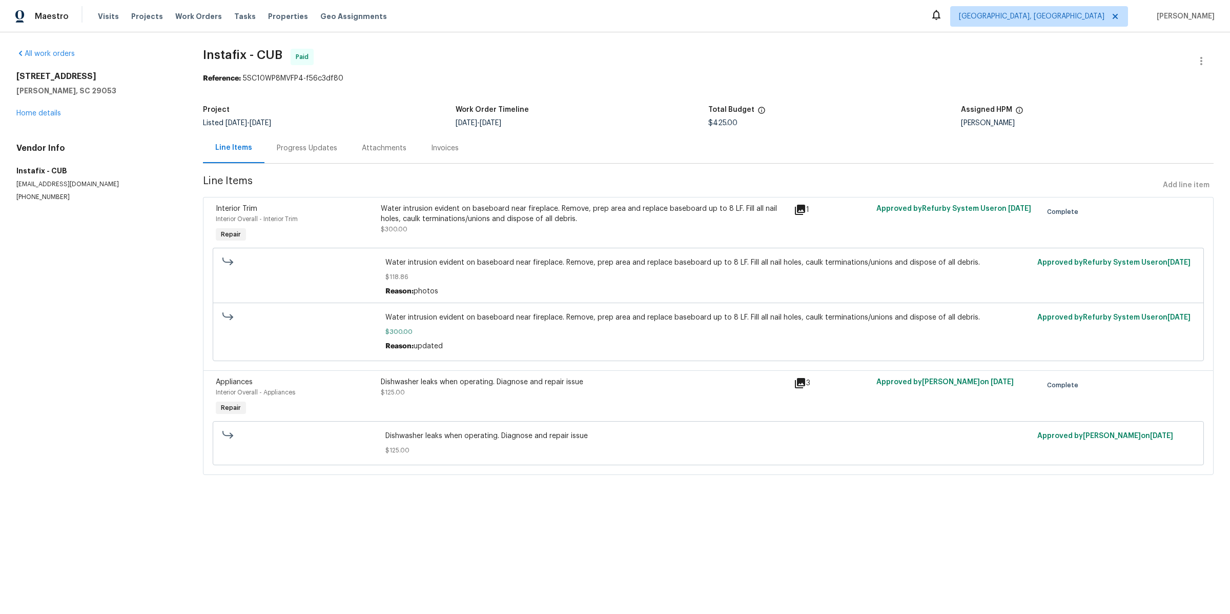
click at [443, 148] on div "Invoices" at bounding box center [445, 148] width 28 height 10
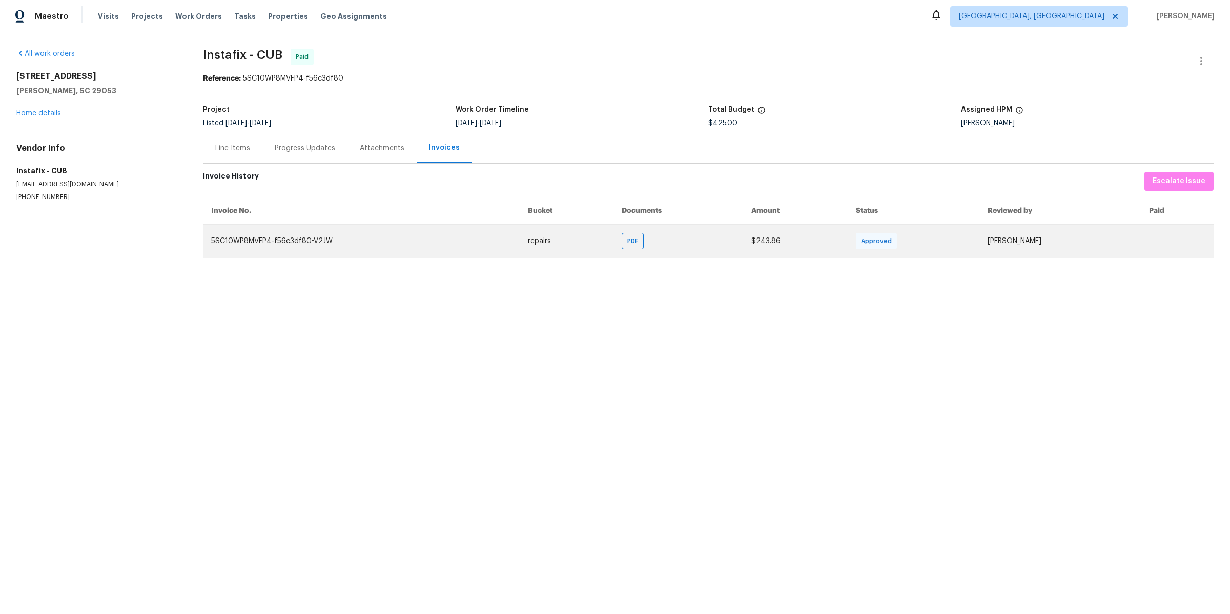
click at [693, 241] on td "PDF" at bounding box center [679, 240] width 130 height 33
click at [627, 245] on span "PDF" at bounding box center [634, 241] width 15 height 10
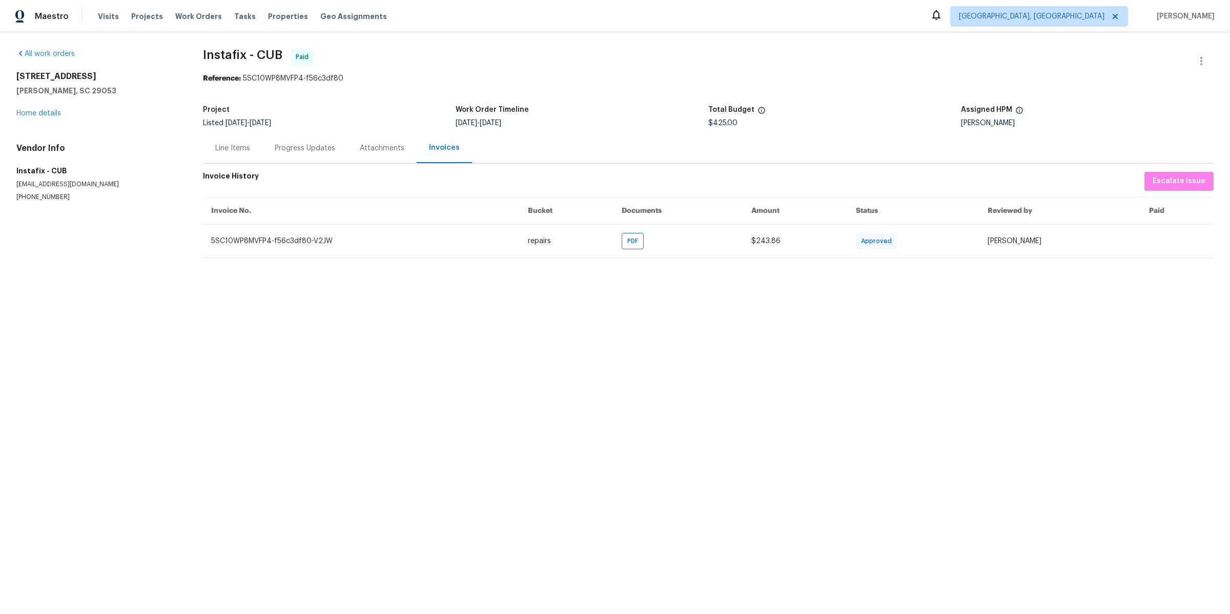
click at [238, 137] on div "Line Items" at bounding box center [232, 148] width 59 height 30
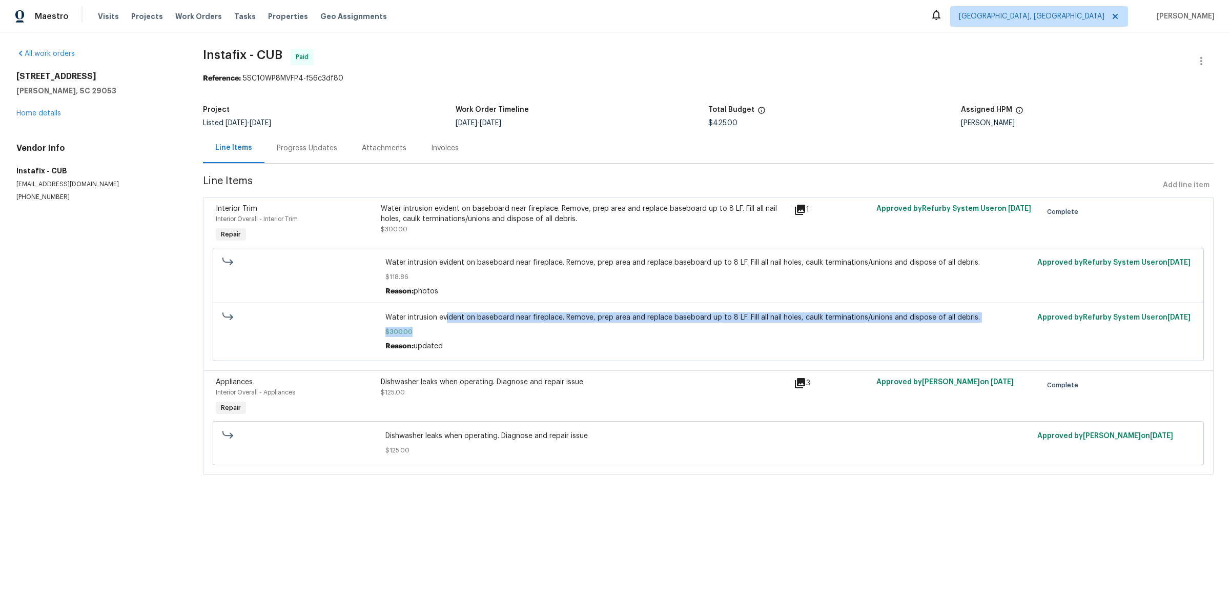
drag, startPoint x: 445, startPoint y: 318, endPoint x: 542, endPoint y: 333, distance: 97.9
click at [542, 333] on div "Water intrusion evident on baseboard near fireplace. Remove, prep area and repl…" at bounding box center [709, 331] width 646 height 39
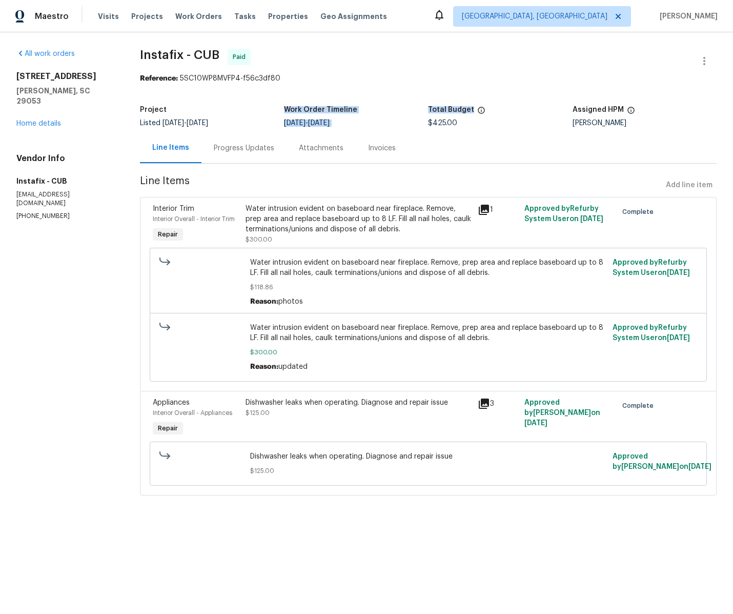
drag, startPoint x: 412, startPoint y: 97, endPoint x: 457, endPoint y: 124, distance: 52.4
click at [450, 120] on section "Instafix - CUB Paid Reference: 5SC10WP8MVFP4-f56c3df80 Project Listed [DATE] - …" at bounding box center [428, 278] width 577 height 459
click at [459, 124] on div "$425.00" at bounding box center [500, 122] width 144 height 7
click at [337, 210] on div "Water intrusion evident on baseboard near fireplace. Remove, prep area and repl…" at bounding box center [359, 219] width 226 height 31
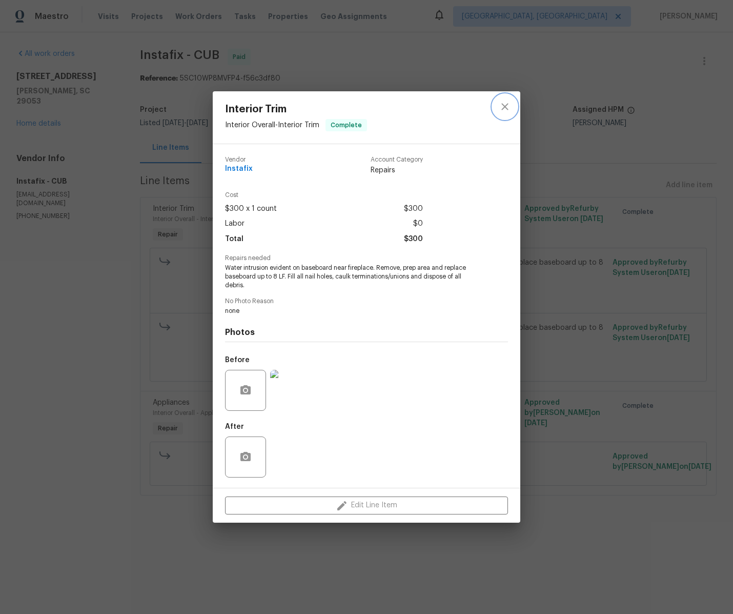
click at [508, 106] on icon "close" at bounding box center [505, 106] width 12 height 12
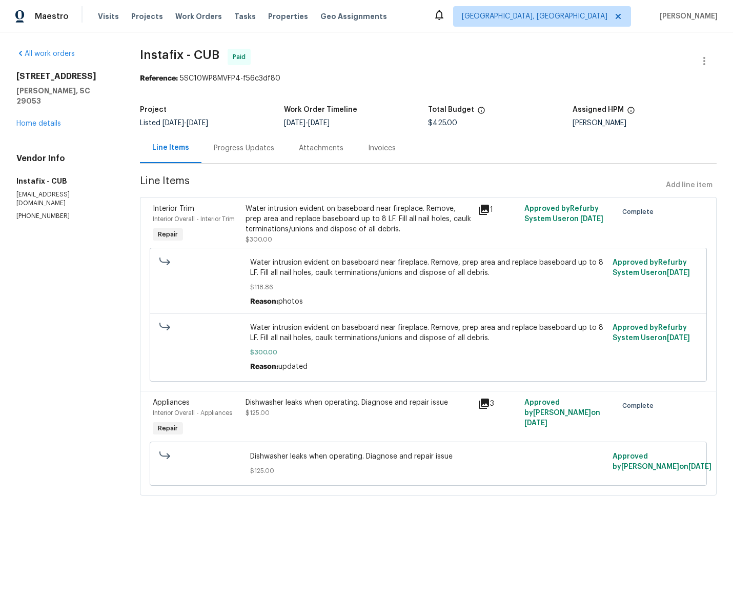
click at [411, 198] on div "Interior Trim Interior Overall - Interior Trim Repair Water intrusion evident o…" at bounding box center [428, 294] width 577 height 194
click at [416, 209] on div "Water intrusion evident on baseboard near fireplace. Remove, prep area and repl…" at bounding box center [359, 219] width 226 height 31
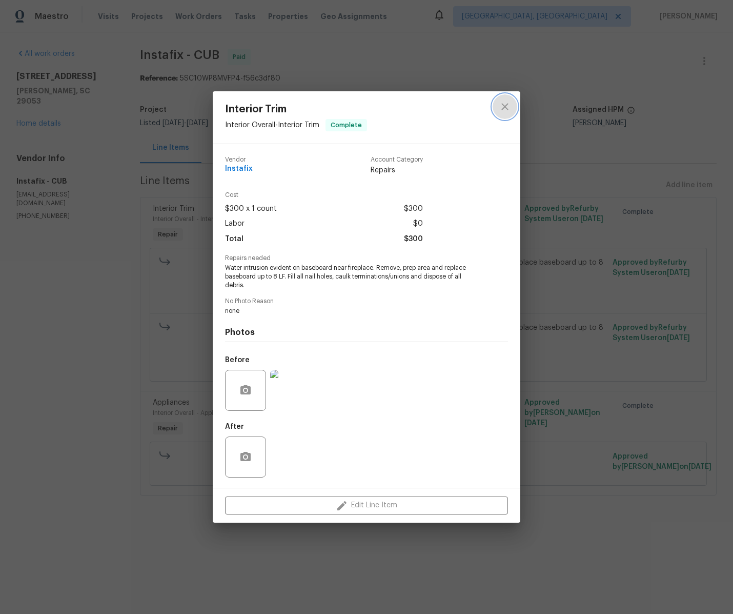
click at [503, 110] on icon "close" at bounding box center [505, 106] width 12 height 12
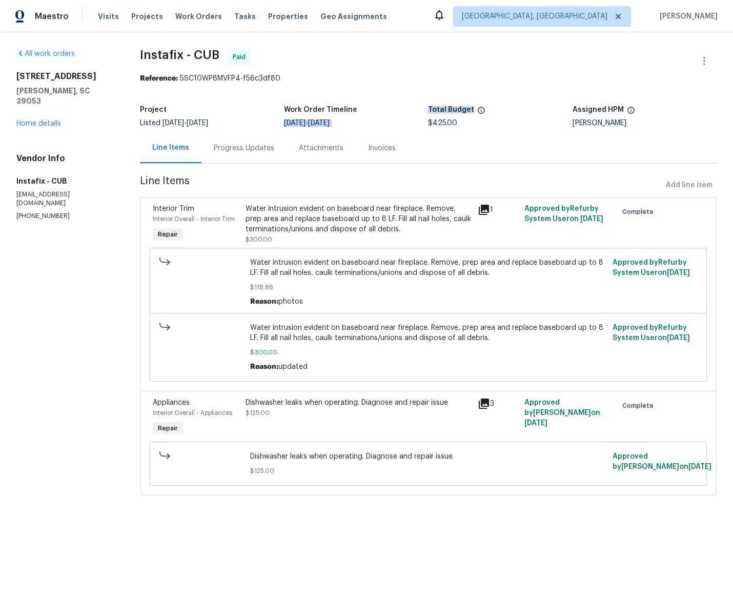
drag, startPoint x: 427, startPoint y: 107, endPoint x: 482, endPoint y: 115, distance: 55.9
click at [482, 115] on div "Project Listed 7/21/2025 - 8/4/2025 Work Order Timeline 7/21/2025 - 7/24/2025 T…" at bounding box center [428, 116] width 577 height 33
click at [440, 107] on h5 "Total Budget" at bounding box center [451, 109] width 46 height 7
drag, startPoint x: 435, startPoint y: 124, endPoint x: 485, endPoint y: 129, distance: 49.9
click at [485, 129] on div "Project Listed 7/21/2025 - 8/4/2025 Work Order Timeline 7/21/2025 - 7/24/2025 T…" at bounding box center [428, 116] width 577 height 33
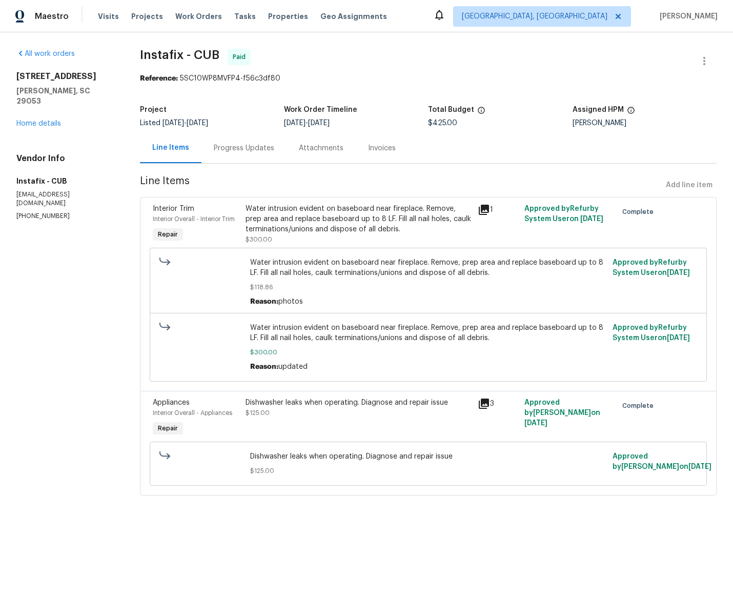
click at [444, 126] on span "$425.00" at bounding box center [442, 122] width 29 height 7
click at [266, 229] on div "Water intrusion evident on baseboard near fireplace. Remove, prep area and repl…" at bounding box center [359, 219] width 226 height 31
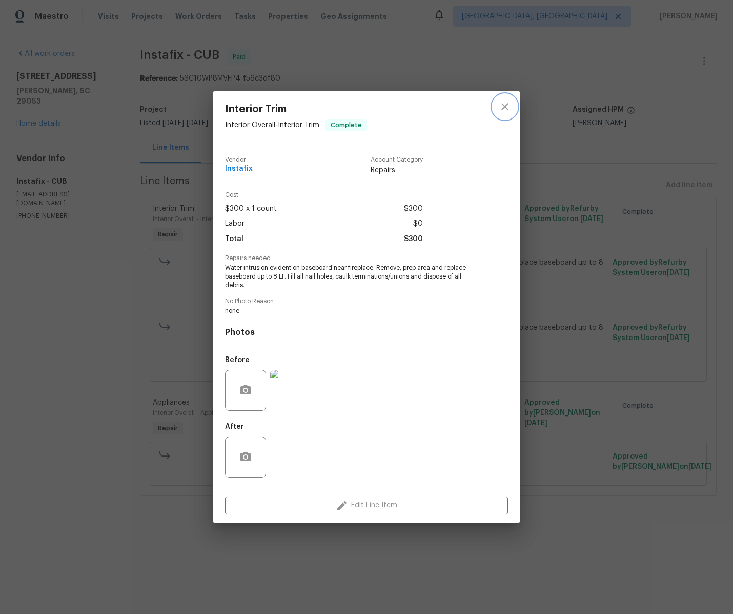
click at [507, 105] on icon "close" at bounding box center [505, 106] width 12 height 12
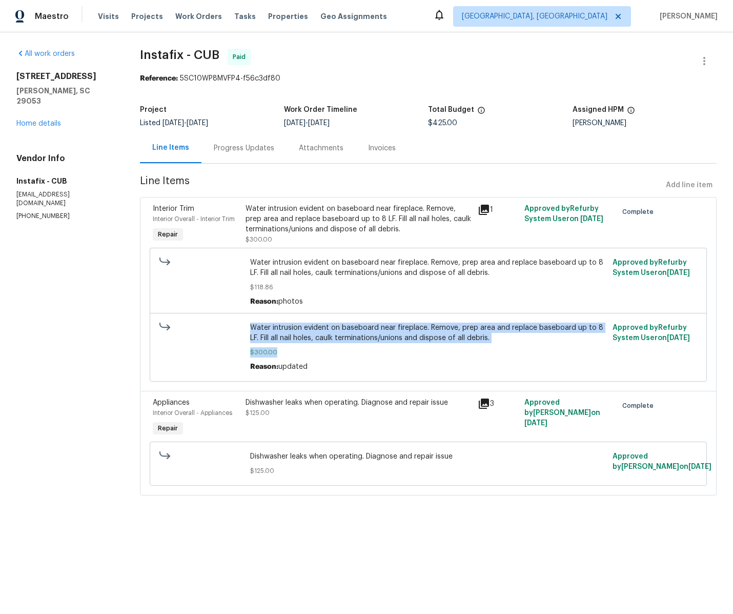
drag, startPoint x: 251, startPoint y: 325, endPoint x: 296, endPoint y: 352, distance: 53.1
click at [296, 352] on div "Water intrusion evident on baseboard near fireplace. Remove, prep area and repl…" at bounding box center [428, 346] width 356 height 49
click at [293, 345] on div "Water intrusion evident on baseboard near fireplace. Remove, prep area and repl…" at bounding box center [428, 346] width 356 height 49
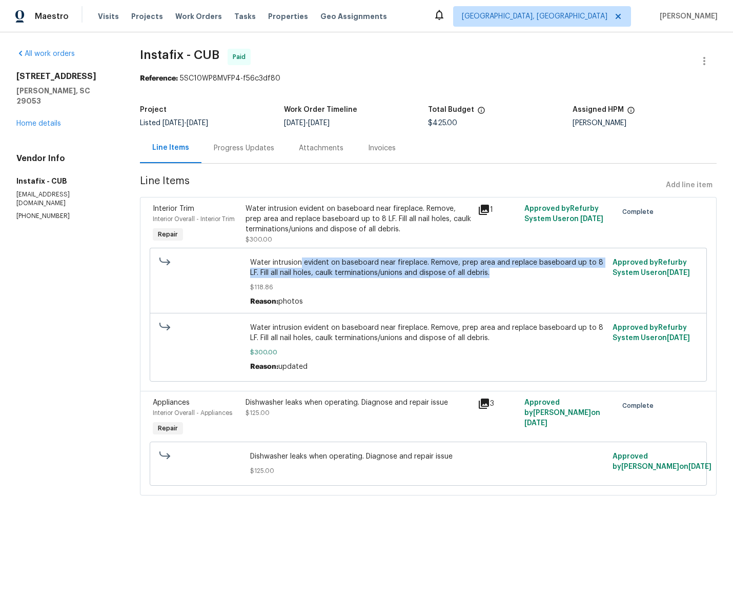
drag, startPoint x: 300, startPoint y: 261, endPoint x: 346, endPoint y: 278, distance: 49.3
click at [346, 278] on div "Water intrusion evident on baseboard near fireplace. Remove, prep area and repl…" at bounding box center [428, 281] width 356 height 49
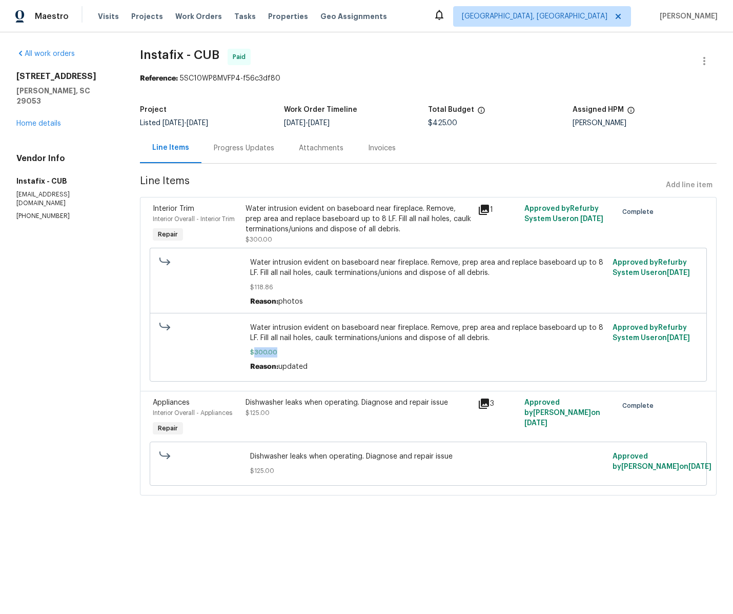
drag, startPoint x: 253, startPoint y: 351, endPoint x: 283, endPoint y: 353, distance: 29.8
click at [282, 352] on span "$300.00" at bounding box center [428, 352] width 356 height 10
drag, startPoint x: 248, startPoint y: 286, endPoint x: 297, endPoint y: 286, distance: 49.2
click at [297, 286] on div "Water intrusion evident on baseboard near fireplace. Remove, prep area and repl…" at bounding box center [428, 281] width 362 height 55
drag, startPoint x: 330, startPoint y: 339, endPoint x: 413, endPoint y: 353, distance: 84.3
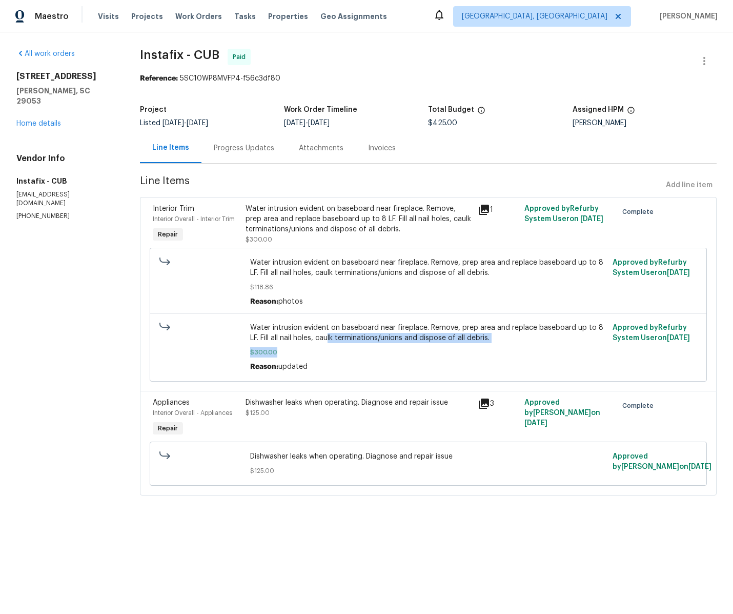
click at [409, 353] on div "Water intrusion evident on baseboard near fireplace. Remove, prep area and repl…" at bounding box center [428, 346] width 356 height 49
drag, startPoint x: 424, startPoint y: 120, endPoint x: 464, endPoint y: 128, distance: 40.7
click at [464, 128] on div "Project Listed [DATE] - [DATE] Work Order Timeline [DATE] - [DATE] Total Budget…" at bounding box center [428, 116] width 577 height 33
click at [464, 128] on div "Project Listed 7/21/2025 - 8/4/2025 Work Order Timeline 7/21/2025 - 7/24/2025 T…" at bounding box center [428, 116] width 577 height 33
drag, startPoint x: 433, startPoint y: 123, endPoint x: 457, endPoint y: 126, distance: 24.9
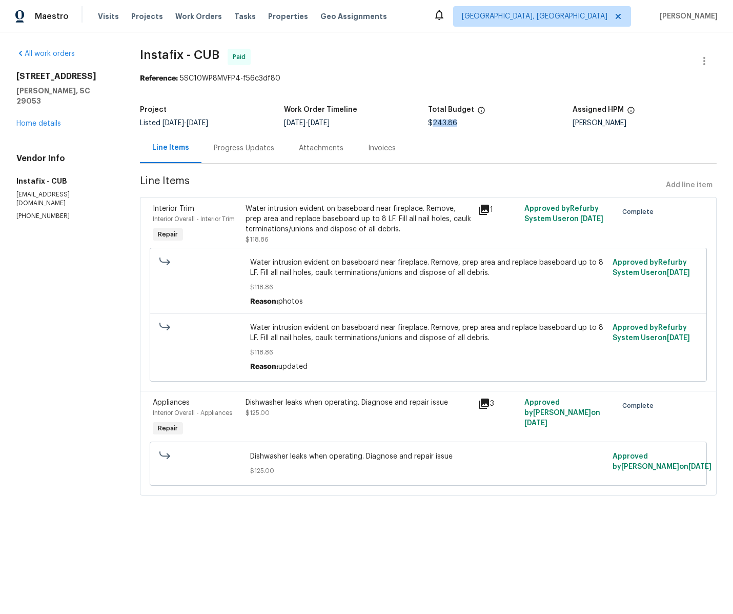
click at [457, 126] on div "$243.86" at bounding box center [500, 122] width 144 height 7
copy span "243.86"
drag, startPoint x: 254, startPoint y: 354, endPoint x: 301, endPoint y: 354, distance: 46.7
click at [301, 354] on span "$118.86" at bounding box center [428, 352] width 356 height 10
copy span "118.86"
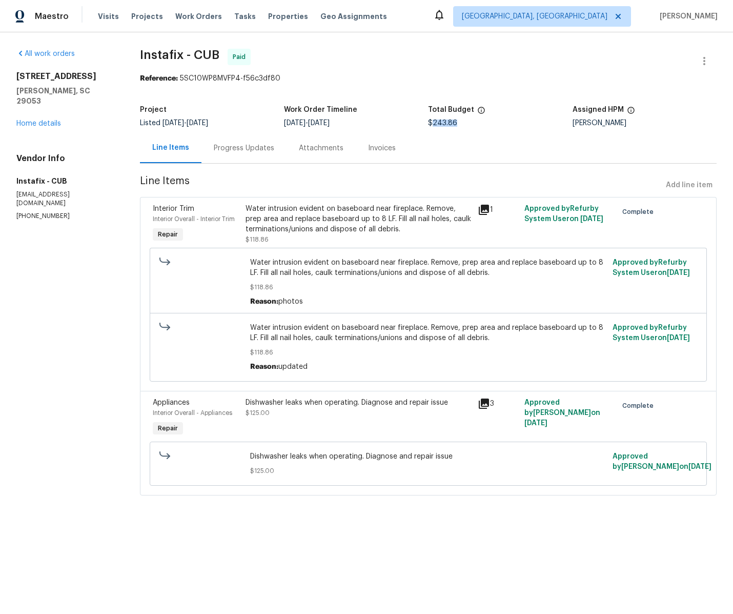
drag, startPoint x: 434, startPoint y: 124, endPoint x: 456, endPoint y: 127, distance: 22.8
click at [456, 127] on div "$243.86" at bounding box center [500, 122] width 144 height 7
copy span "243.86"
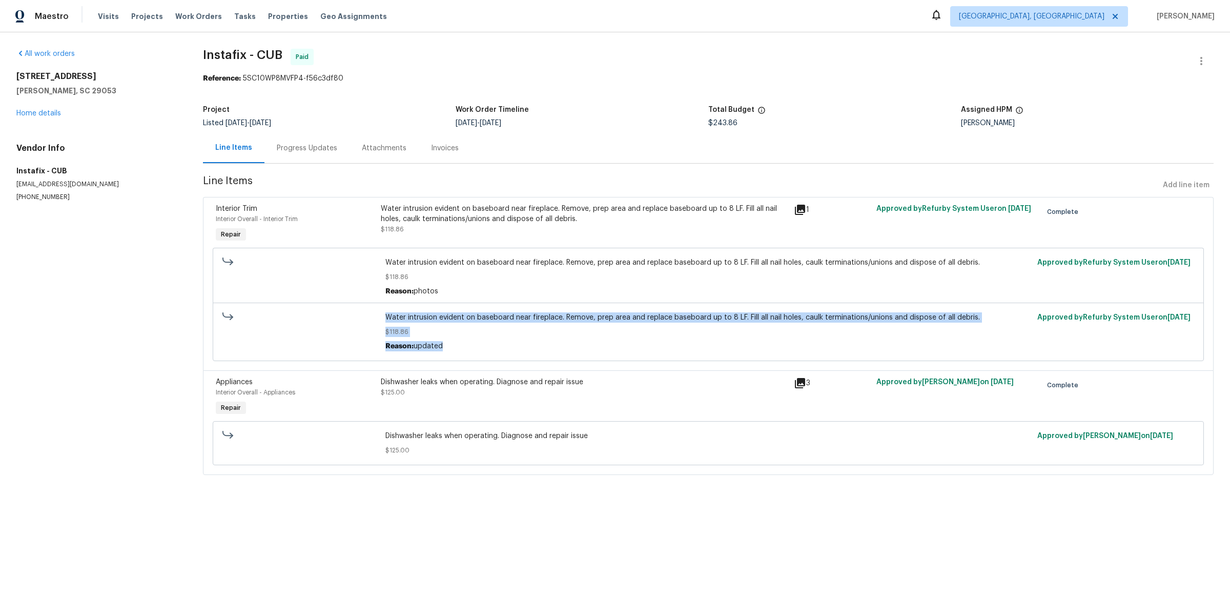
drag, startPoint x: 376, startPoint y: 323, endPoint x: 530, endPoint y: 373, distance: 161.8
click at [530, 373] on div "Interior Trim Interior Overall - Interior Trim Repair Water intrusion evident o…" at bounding box center [708, 336] width 1011 height 278
click at [512, 336] on span "$118.86" at bounding box center [709, 332] width 646 height 10
